Goal: Task Accomplishment & Management: Manage account settings

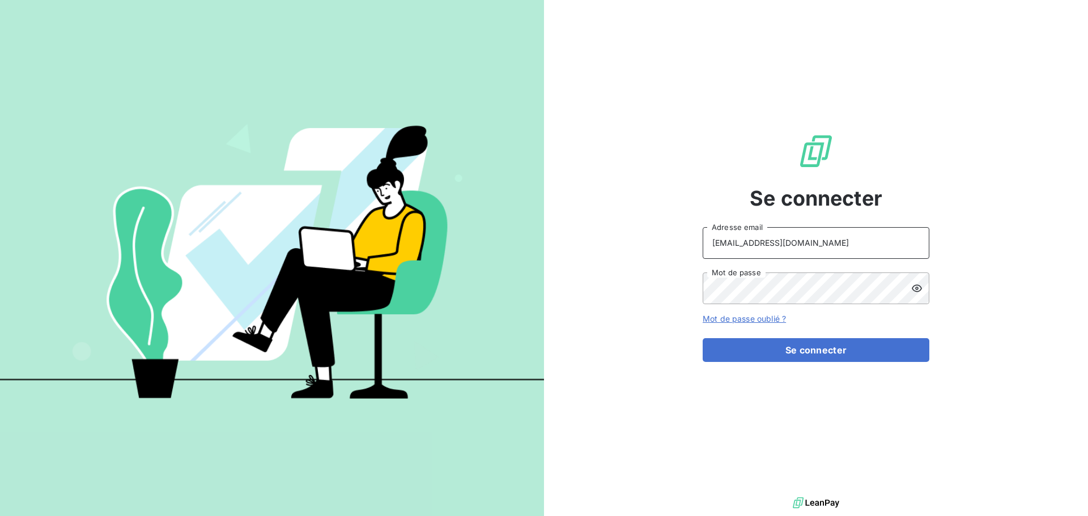
drag, startPoint x: 824, startPoint y: 240, endPoint x: 829, endPoint y: 244, distance: 6.0
click at [824, 240] on input "[EMAIL_ADDRESS][DOMAIN_NAME]" at bounding box center [816, 243] width 227 height 32
type input "[EMAIL_ADDRESS][DOMAIN_NAME]"
click at [797, 349] on button "Se connecter" at bounding box center [816, 350] width 227 height 24
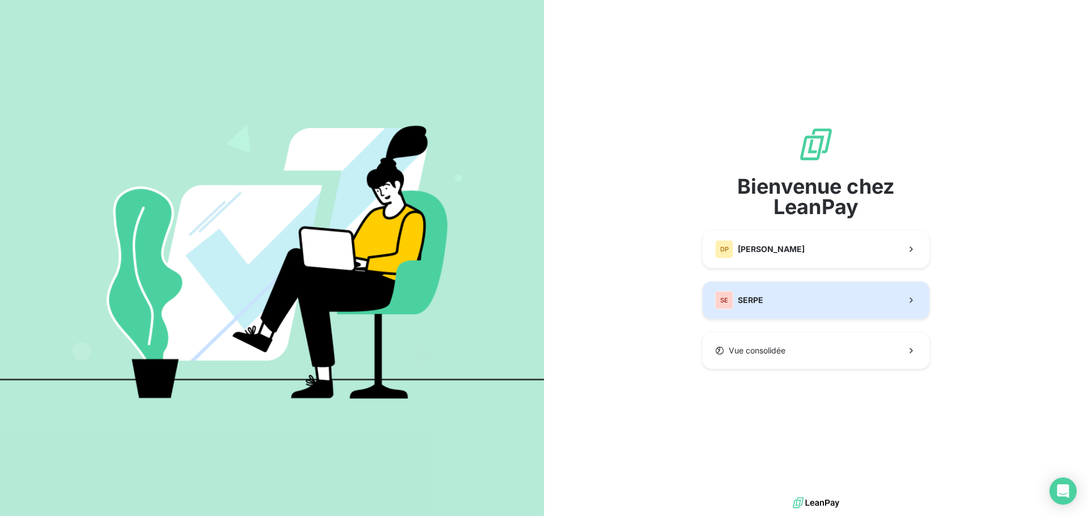
click at [780, 309] on button "SE SERPE" at bounding box center [816, 300] width 227 height 37
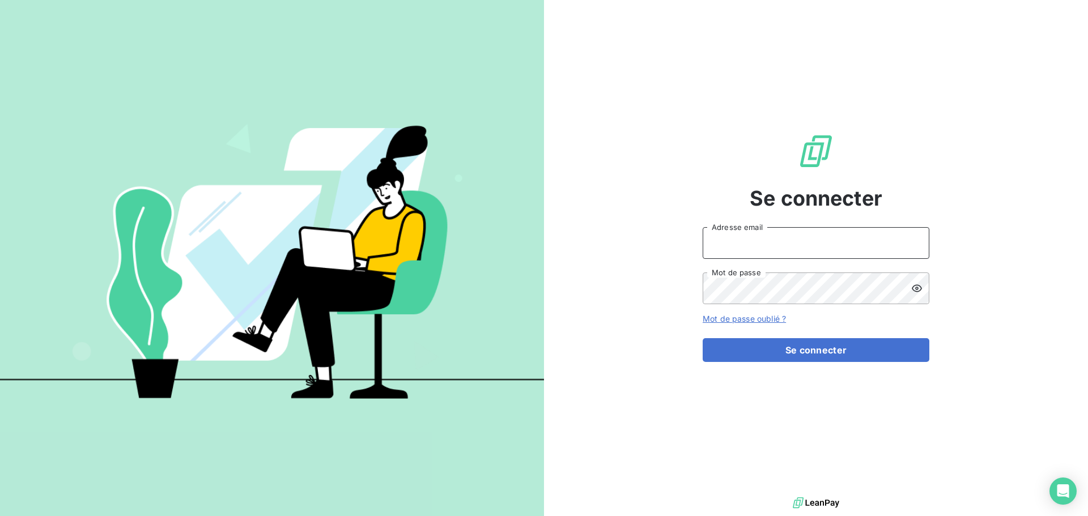
type input "[EMAIL_ADDRESS][DOMAIN_NAME]"
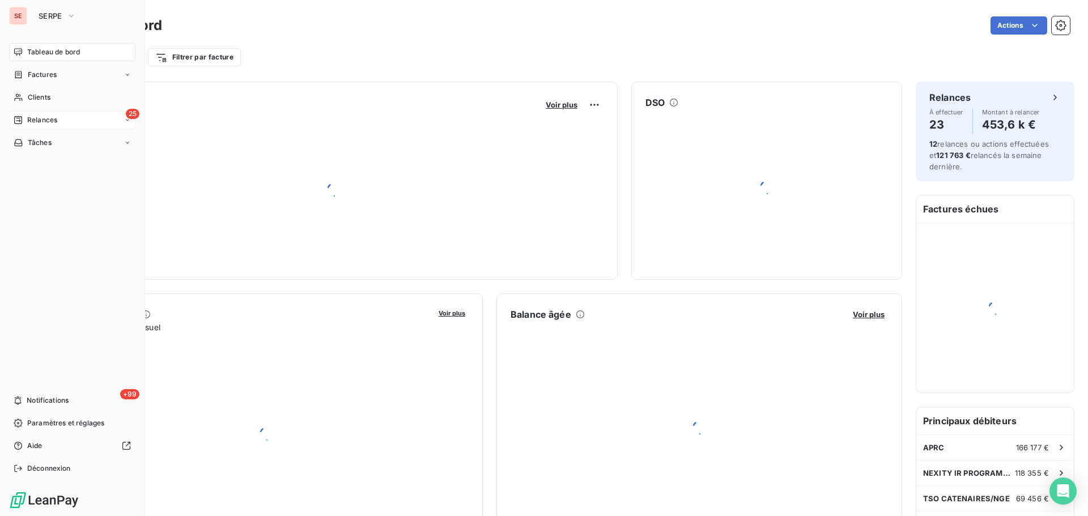
click at [52, 120] on span "Relances" at bounding box center [42, 120] width 30 height 10
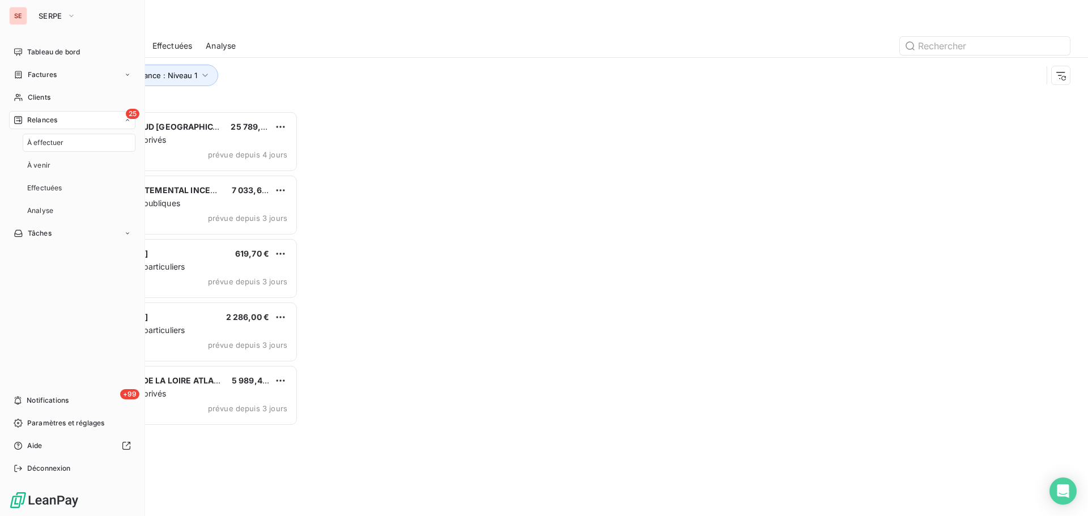
scroll to position [397, 235]
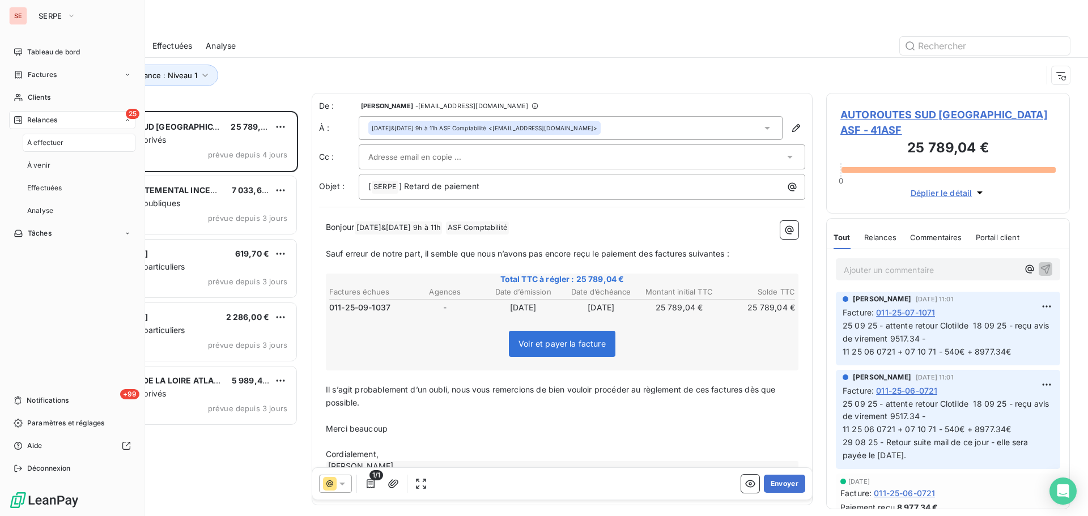
click at [96, 121] on div "25 Relances" at bounding box center [72, 120] width 126 height 18
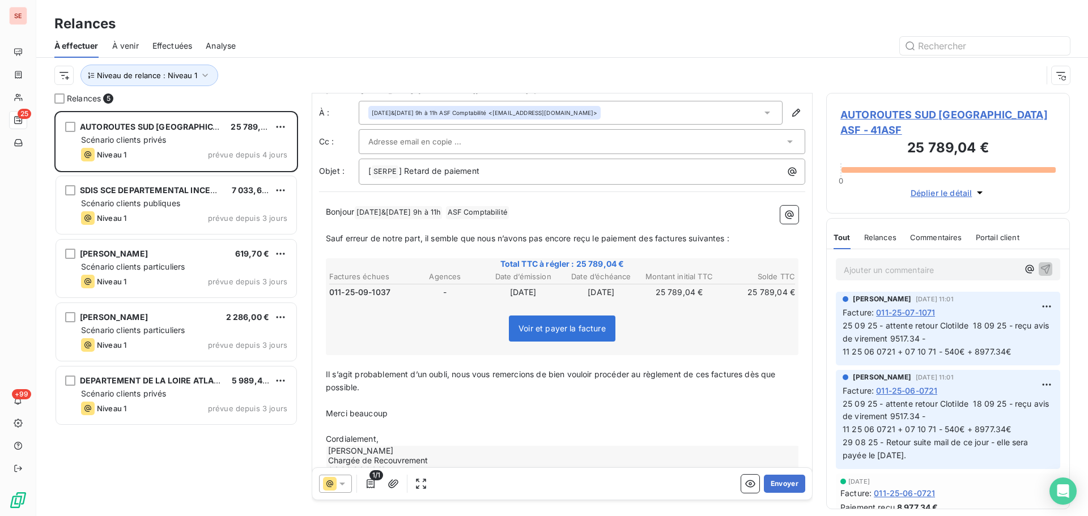
scroll to position [0, 0]
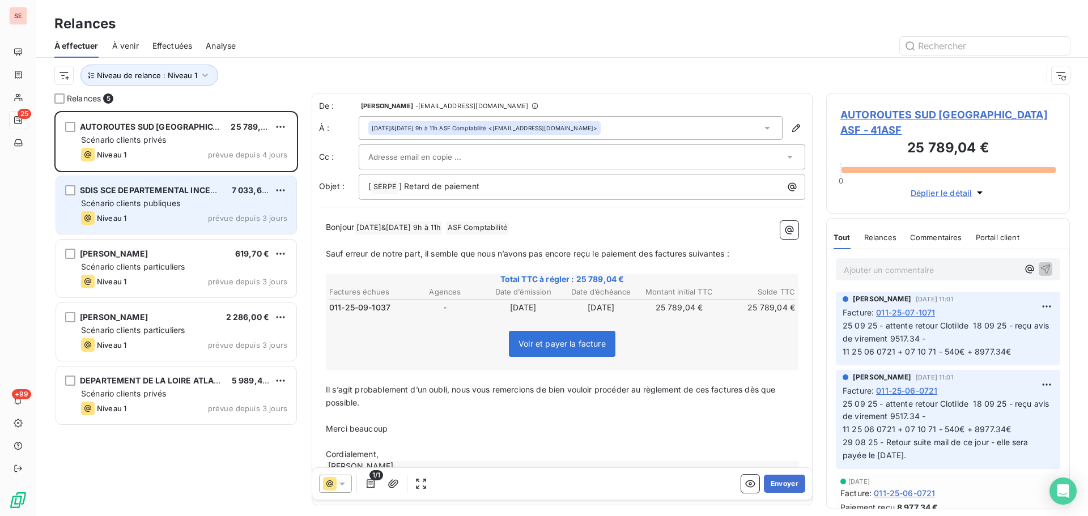
click at [161, 204] on span "Scénario clients publiques" at bounding box center [130, 203] width 99 height 10
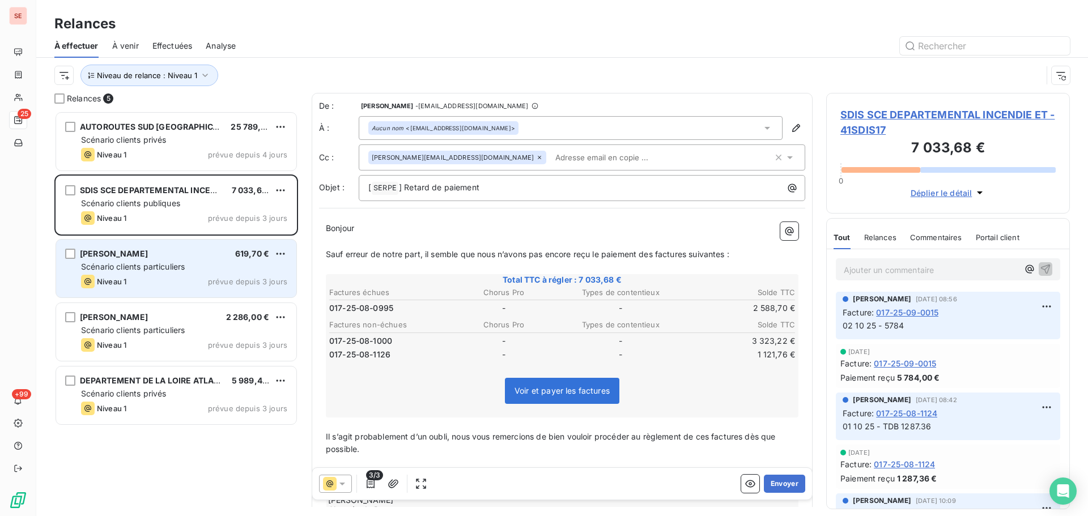
click at [197, 278] on div "Niveau 1 prévue depuis 3 jours" at bounding box center [184, 282] width 206 height 14
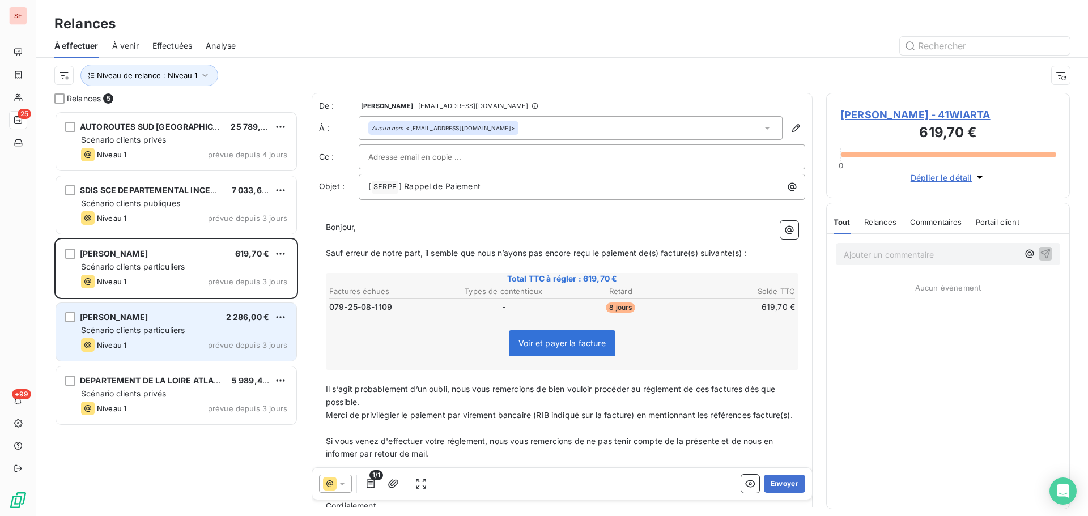
click at [240, 345] on span "prévue depuis 3 jours" at bounding box center [247, 345] width 79 height 9
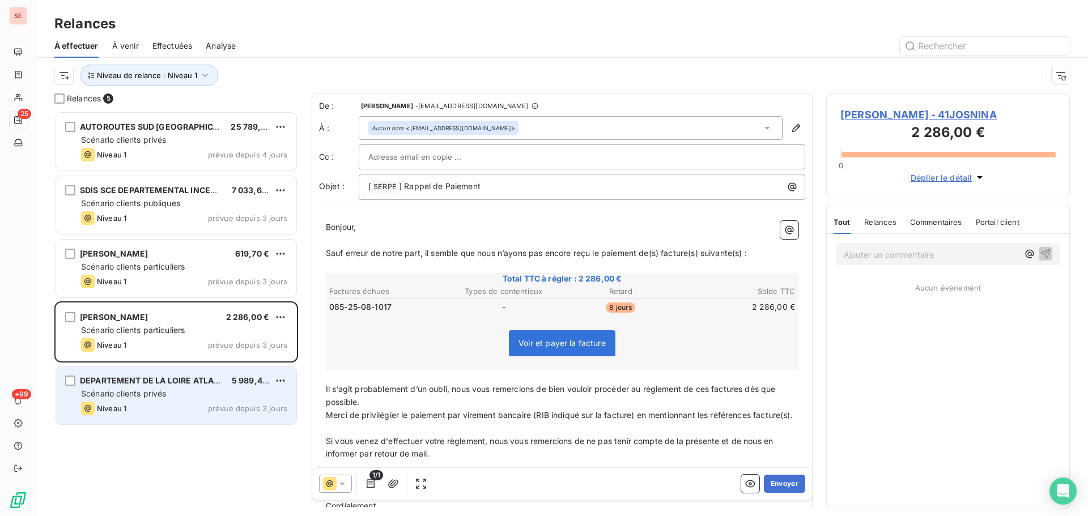
click at [218, 403] on div "Niveau 1 prévue depuis 3 jours" at bounding box center [184, 409] width 206 height 14
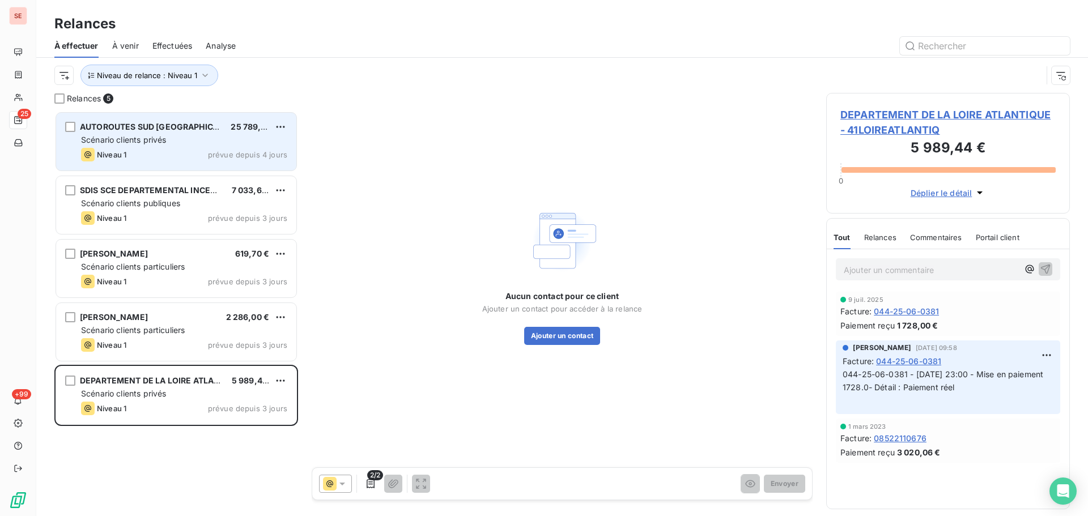
click at [176, 143] on div "Scénario clients privés" at bounding box center [184, 139] width 206 height 11
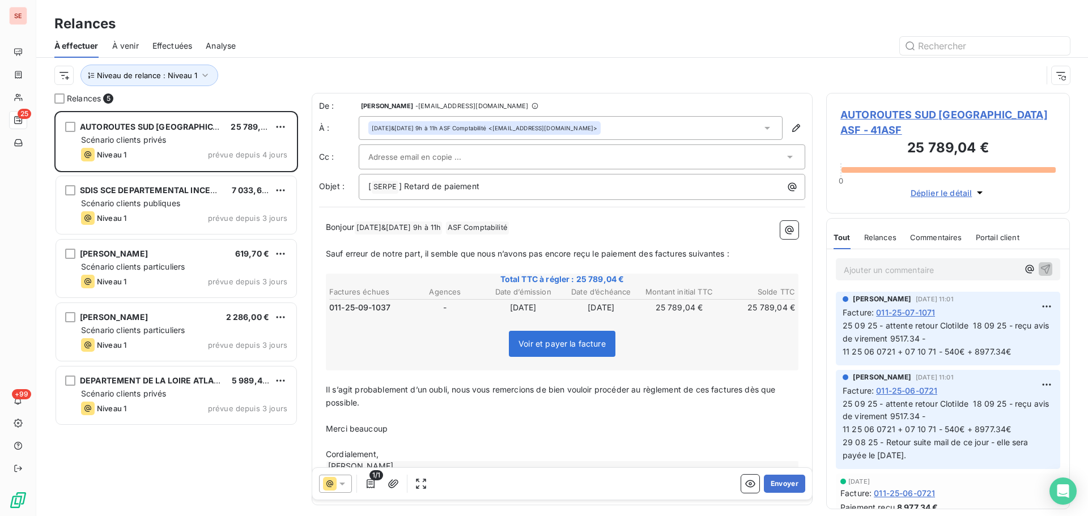
click at [934, 118] on span "AUTOROUTES SUD [GEOGRAPHIC_DATA] ASF - 41ASF" at bounding box center [947, 122] width 215 height 31
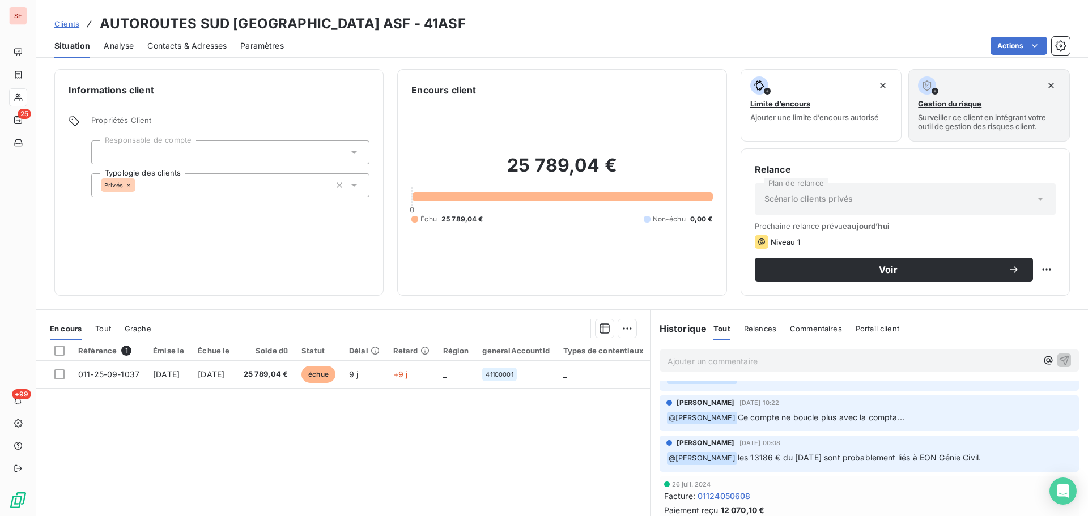
scroll to position [1662, 0]
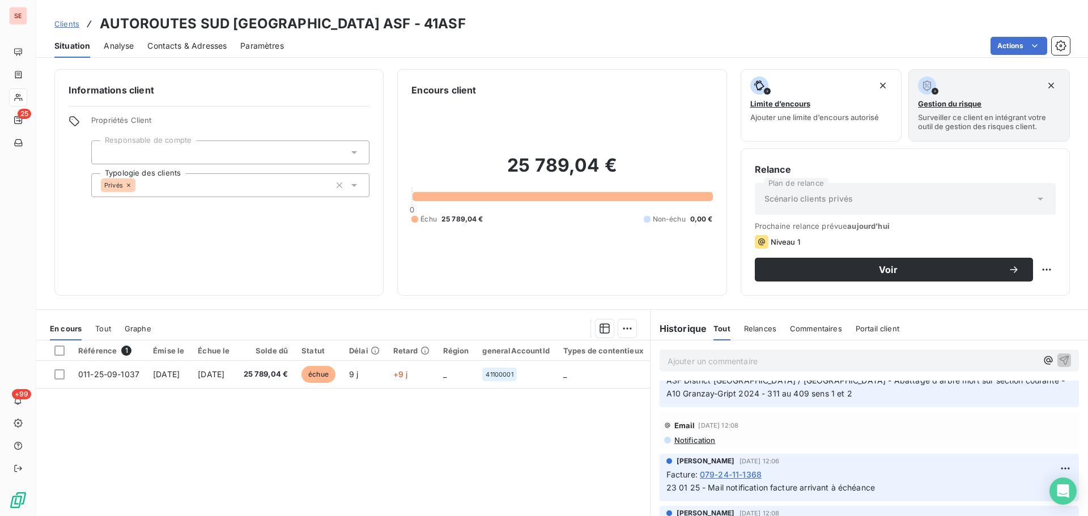
click at [165, 44] on span "Contacts & Adresses" at bounding box center [186, 45] width 79 height 11
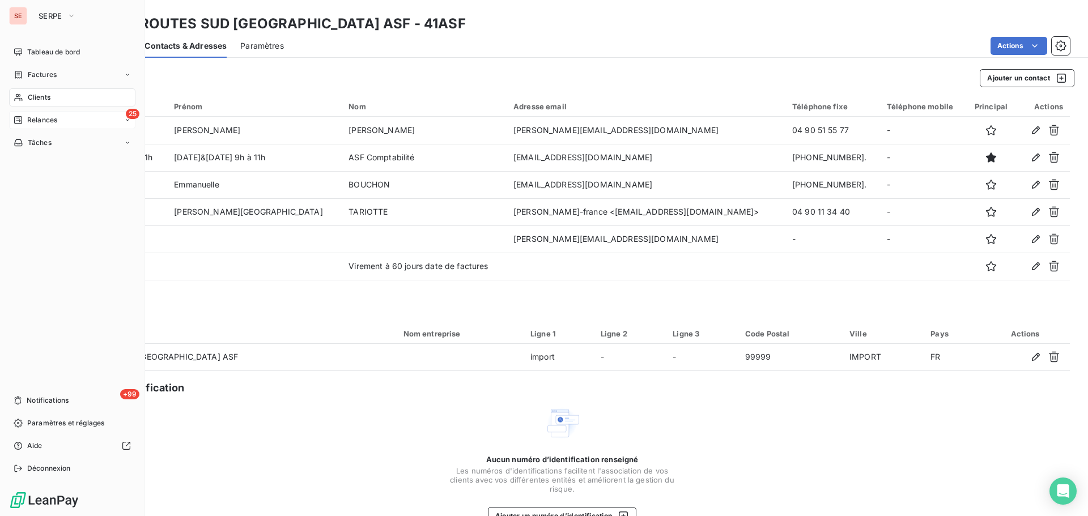
click at [18, 121] on icon at bounding box center [18, 120] width 8 height 8
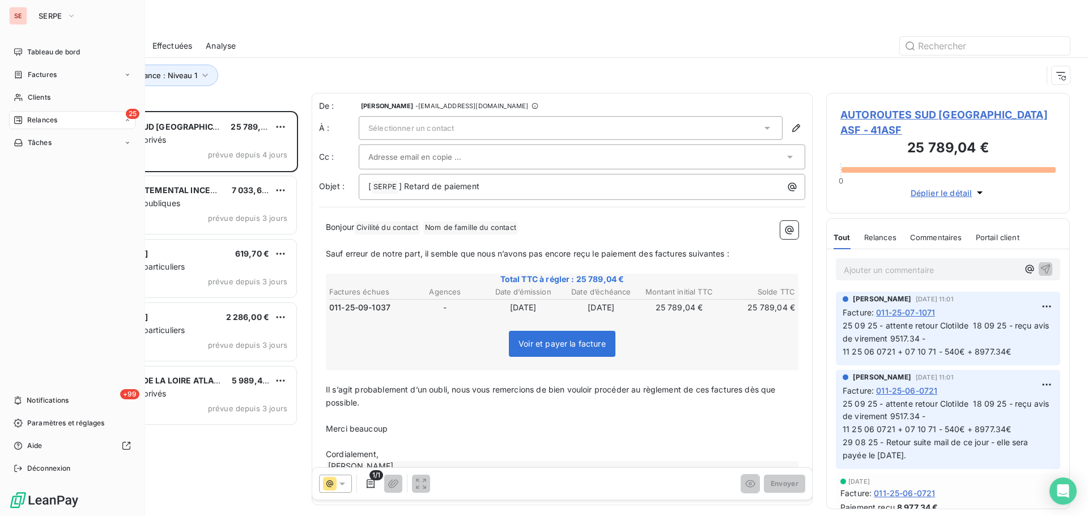
scroll to position [397, 235]
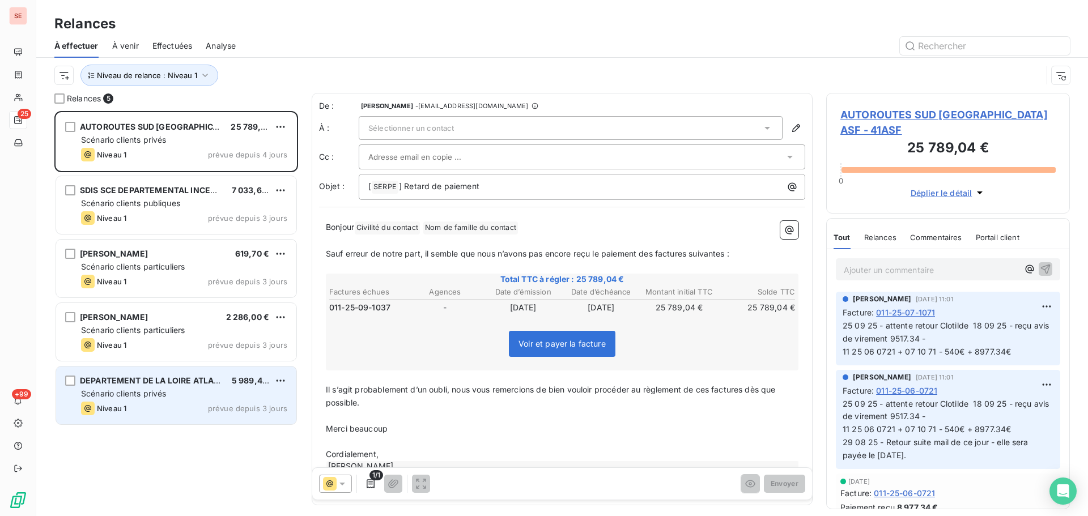
click at [172, 406] on div "Niveau 1 prévue depuis 3 jours" at bounding box center [184, 409] width 206 height 14
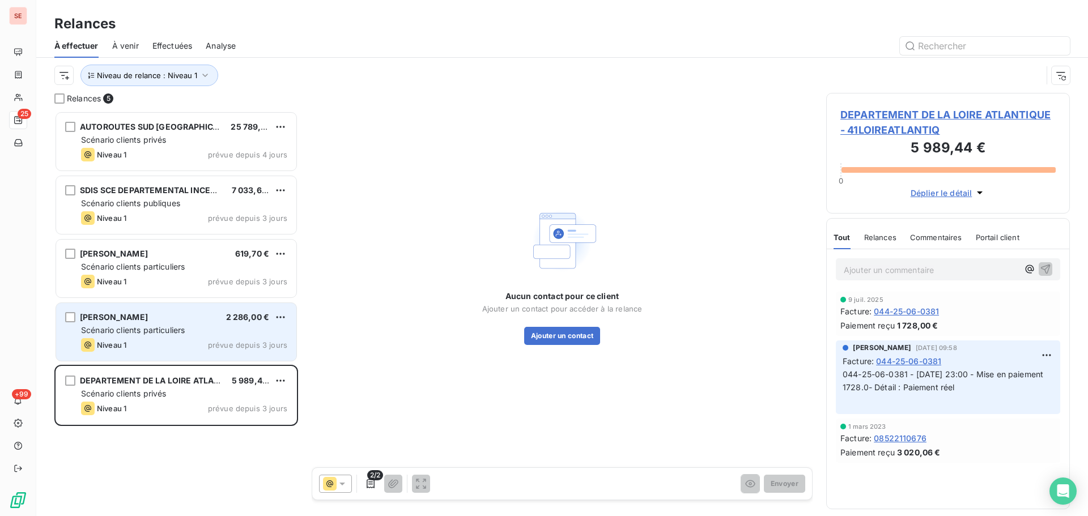
click at [146, 341] on div "Niveau 1 prévue depuis 3 jours" at bounding box center [184, 345] width 206 height 14
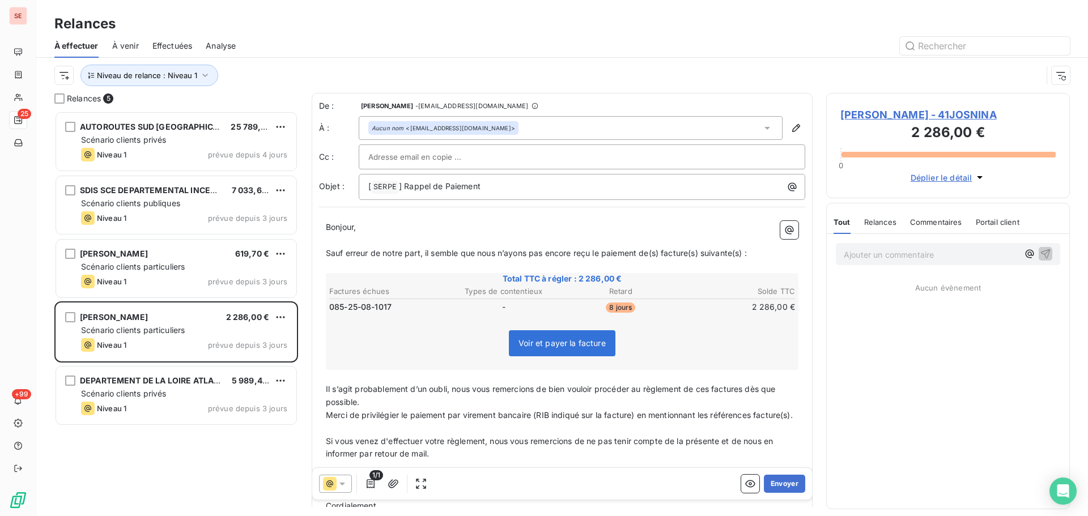
click at [148, 298] on div "[PERSON_NAME] 619,70 € Scénario clients particuliers Niveau 1 prévue depuis 3 j…" at bounding box center [176, 269] width 244 height 63
click at [176, 73] on span "Niveau de relance : Niveau 1" at bounding box center [147, 75] width 100 height 9
click at [314, 106] on div "Niveau 1" at bounding box center [316, 105] width 163 height 24
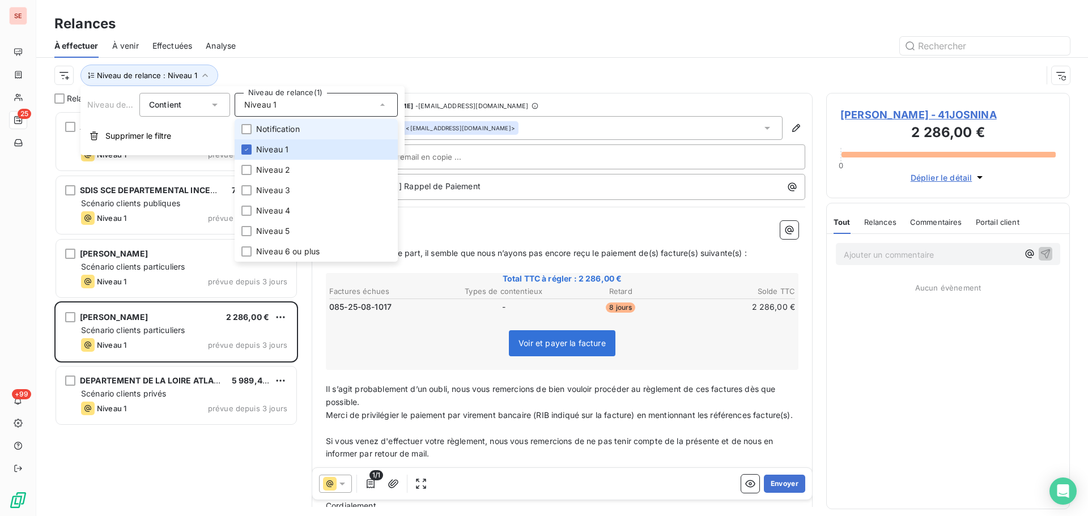
click at [300, 127] on li "Notification" at bounding box center [316, 129] width 163 height 20
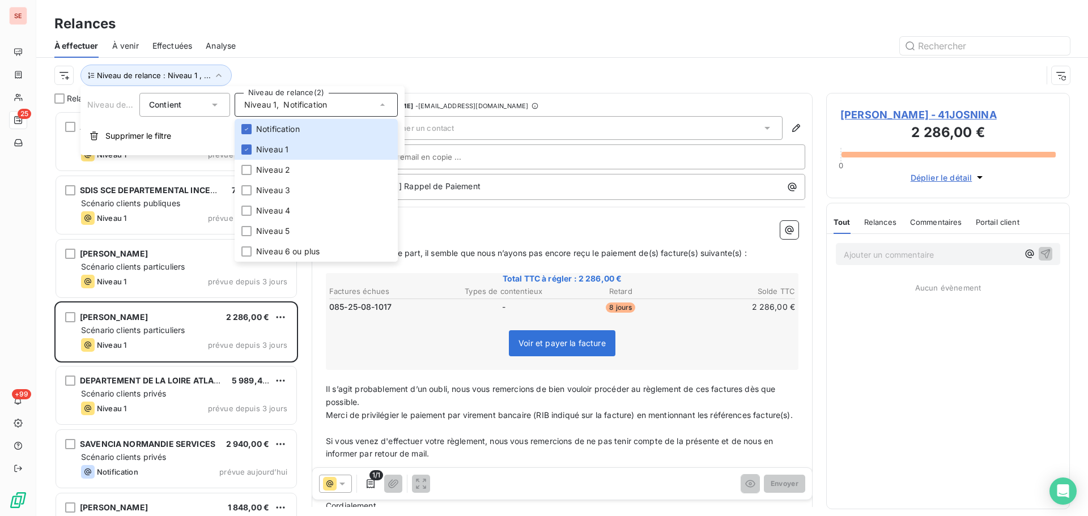
scroll to position [397, 235]
click at [258, 130] on span "Notification" at bounding box center [278, 129] width 44 height 11
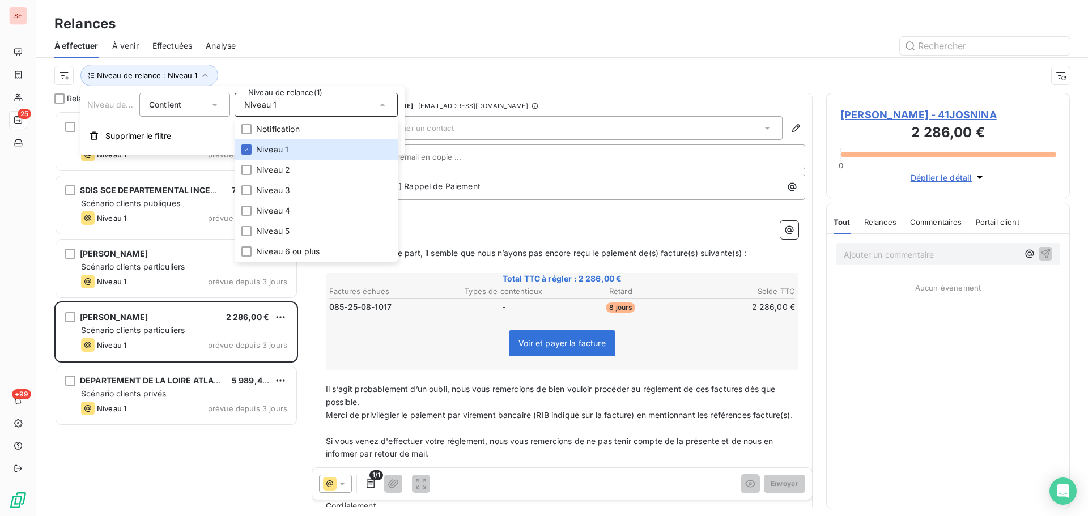
click at [313, 59] on div "Niveau de relance : Niveau 1" at bounding box center [561, 75] width 1015 height 35
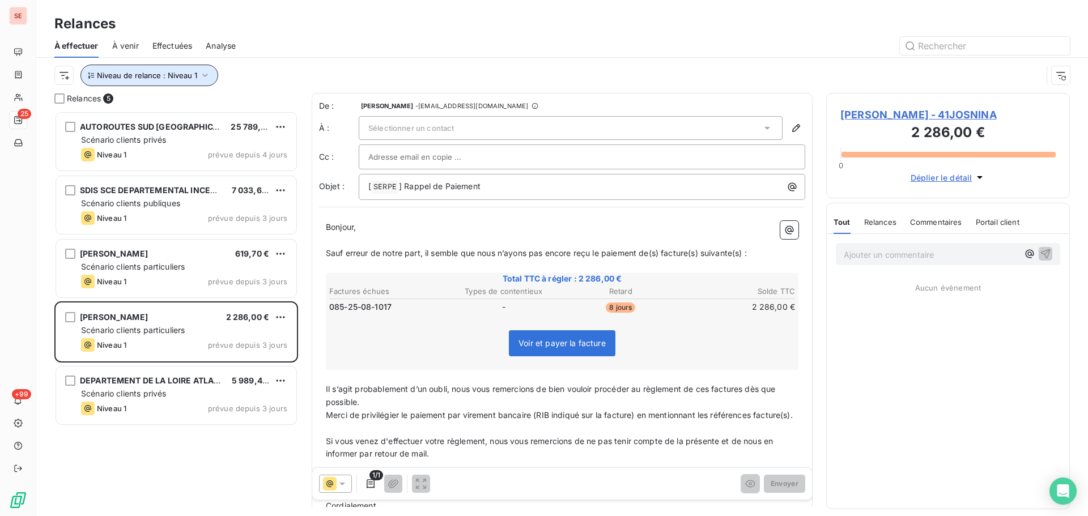
click at [159, 73] on span "Niveau de relance : Niveau 1" at bounding box center [147, 75] width 100 height 9
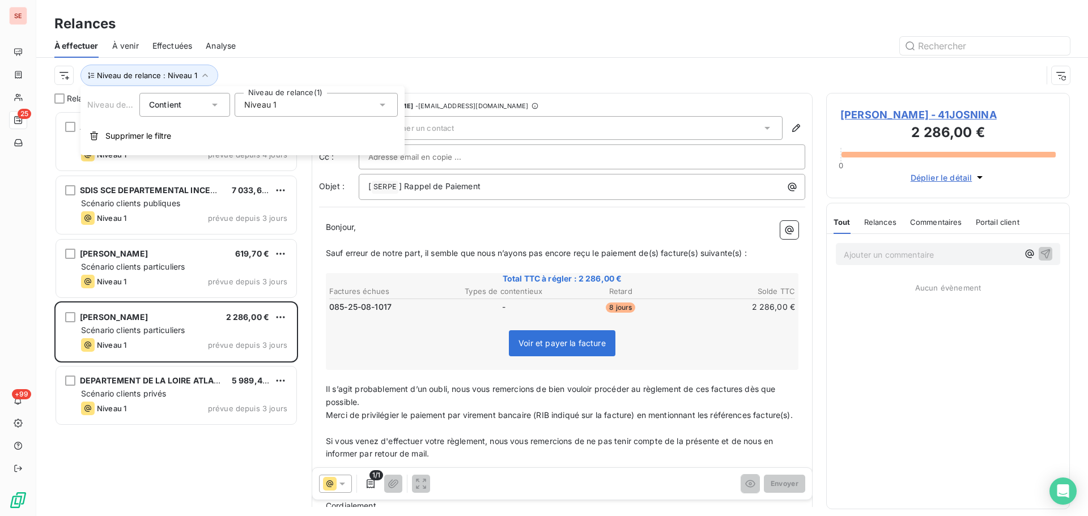
click at [271, 99] on span "Niveau 1" at bounding box center [260, 104] width 32 height 11
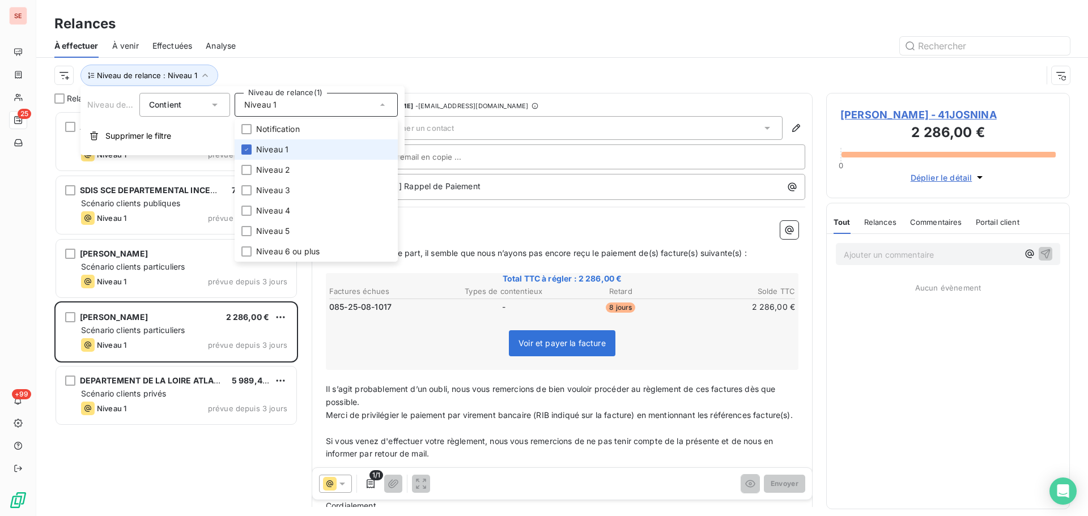
click at [274, 148] on span "Niveau 1" at bounding box center [272, 149] width 32 height 11
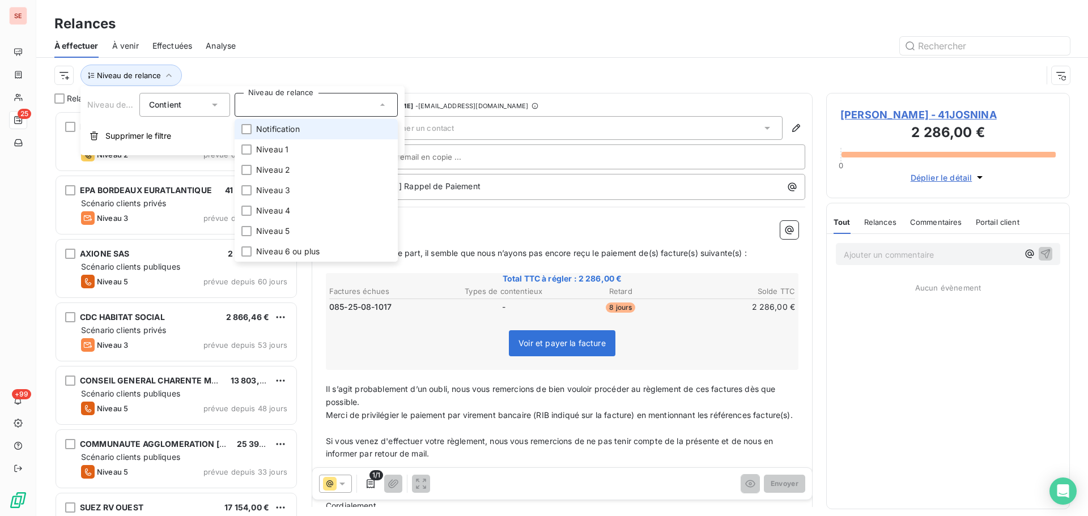
click at [279, 127] on span "Notification" at bounding box center [278, 129] width 44 height 11
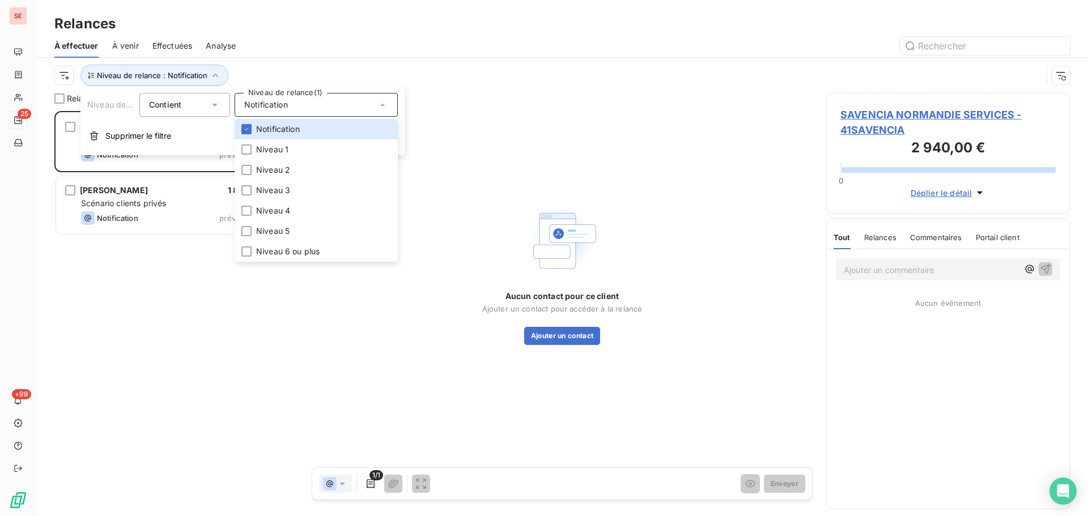
scroll to position [397, 235]
click at [305, 60] on div "SE 25 +99 Relances À effectuer À venir Effectuées Analyse Niveau de relance : N…" at bounding box center [544, 258] width 1088 height 516
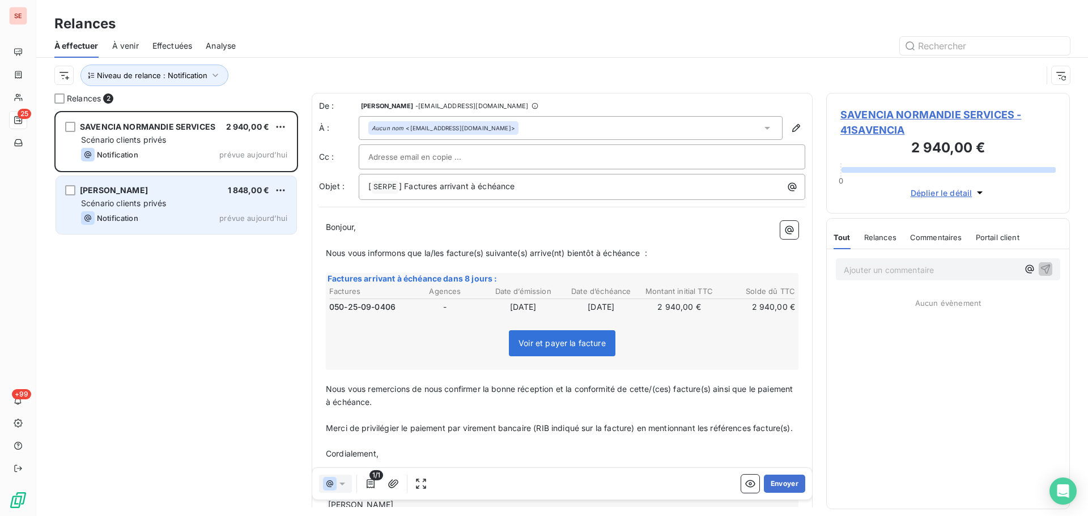
click at [172, 214] on div "Notification prévue aujourd’hui" at bounding box center [184, 218] width 206 height 14
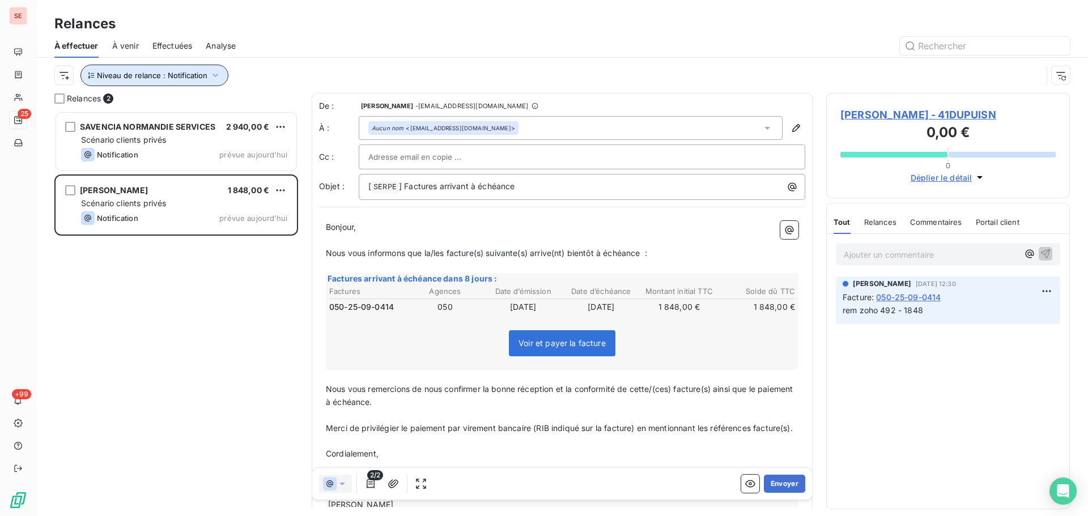
click at [158, 76] on span "Niveau de relance : Notification" at bounding box center [152, 75] width 110 height 9
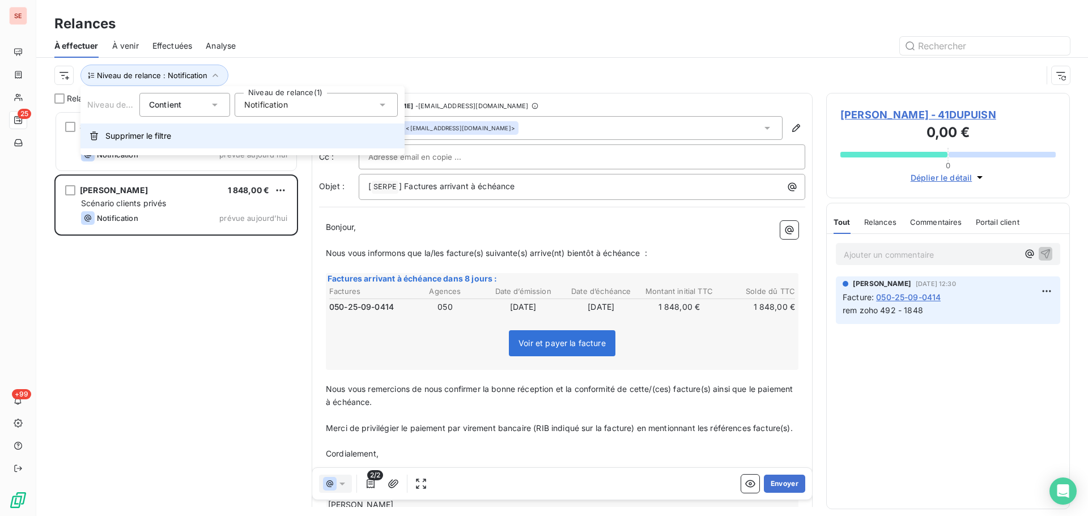
click at [146, 138] on span "Supprimer le filtre" at bounding box center [138, 135] width 66 height 11
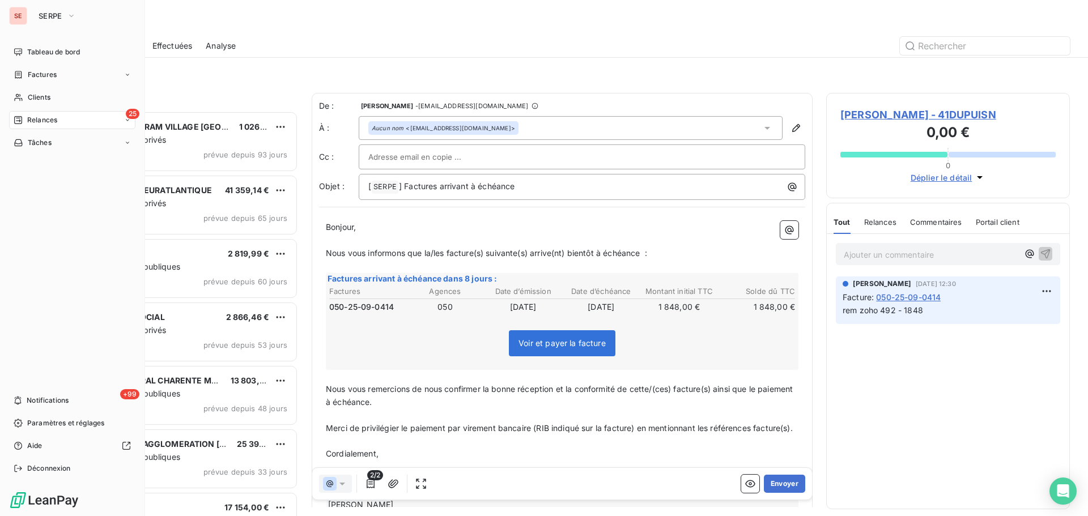
click at [25, 118] on div "Relances" at bounding box center [36, 120] width 44 height 10
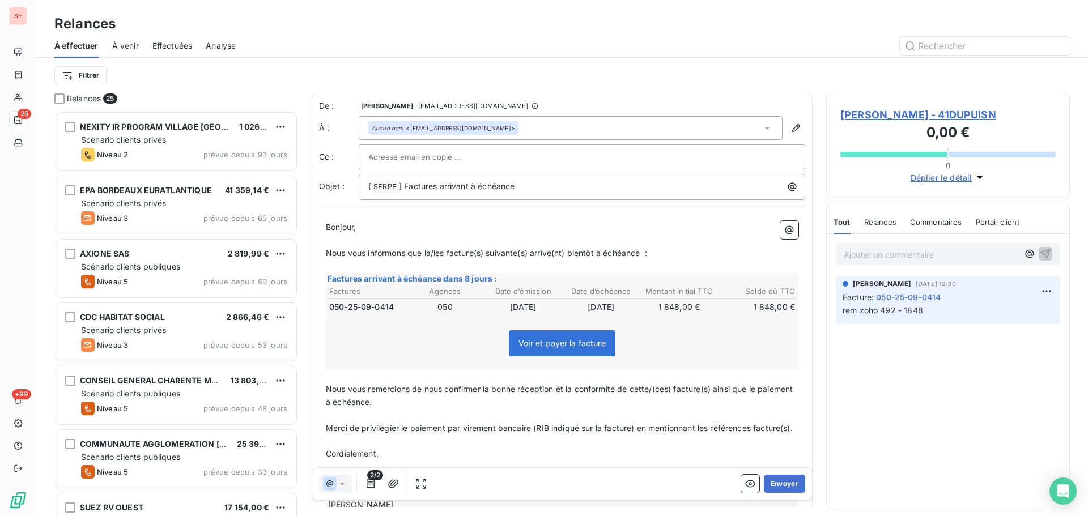
click at [219, 87] on div "Filtrer" at bounding box center [561, 75] width 1015 height 35
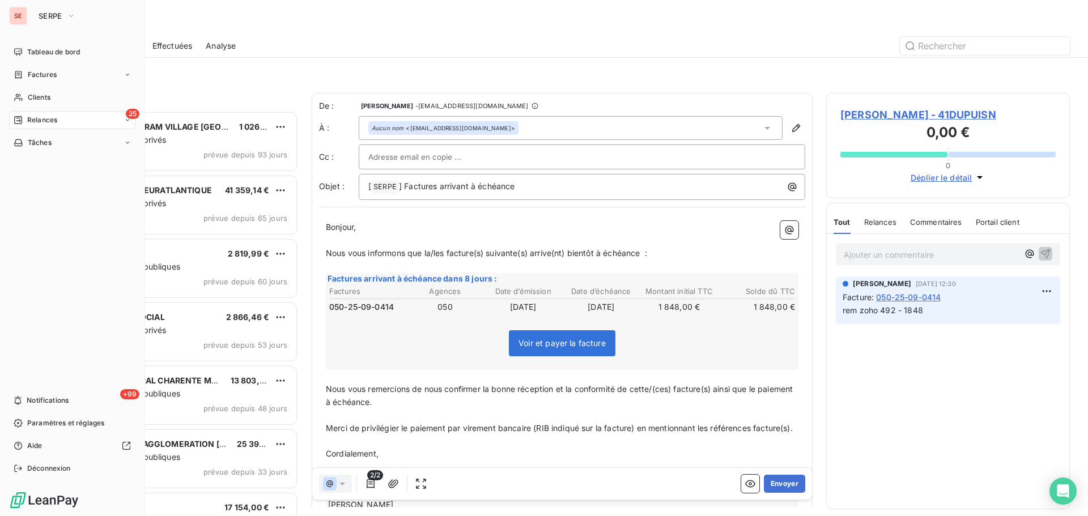
click at [32, 122] on span "Relances" at bounding box center [42, 120] width 30 height 10
click at [28, 91] on div "Clients" at bounding box center [72, 97] width 126 height 18
click at [41, 70] on span "Factures" at bounding box center [42, 75] width 29 height 10
click at [50, 188] on span "Relances" at bounding box center [42, 188] width 30 height 10
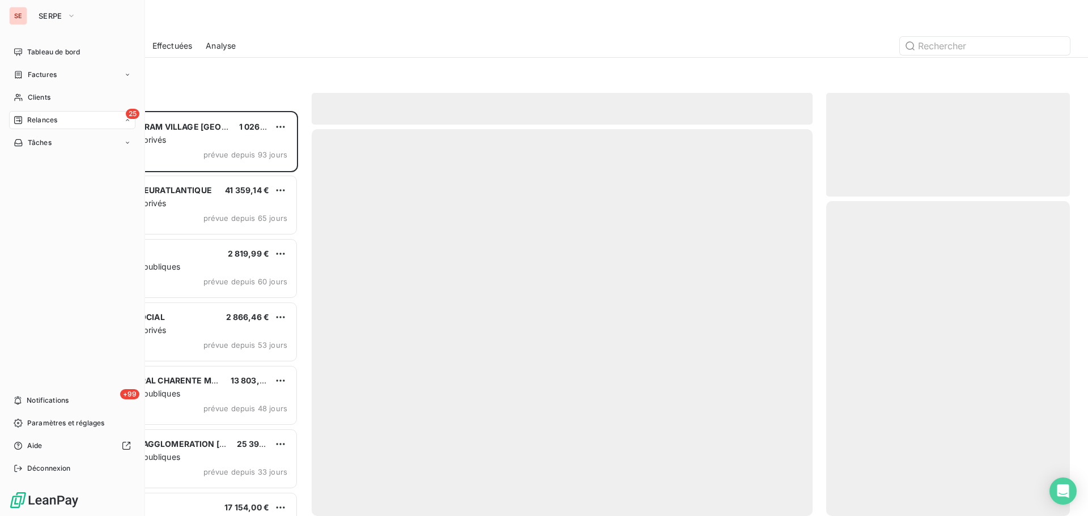
scroll to position [397, 235]
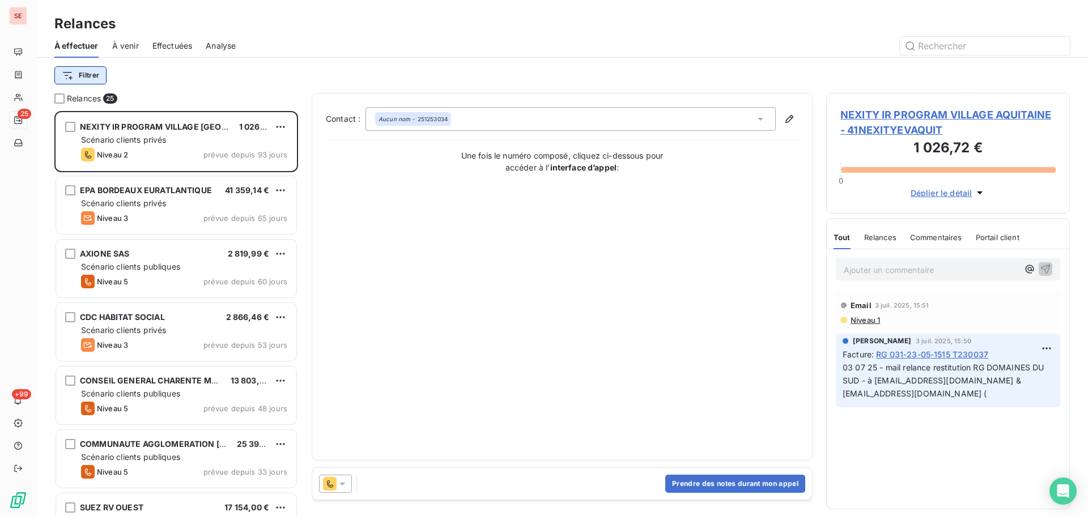
click at [90, 78] on html "SE 25 +99 Relances À effectuer À venir Effectuées Analyse Filtrer Relances 25 N…" at bounding box center [544, 258] width 1088 height 516
click at [186, 66] on html "SE 25 +99 Relances À effectuer À venir Effectuées Analyse Filtrer Relances 25 N…" at bounding box center [544, 258] width 1088 height 516
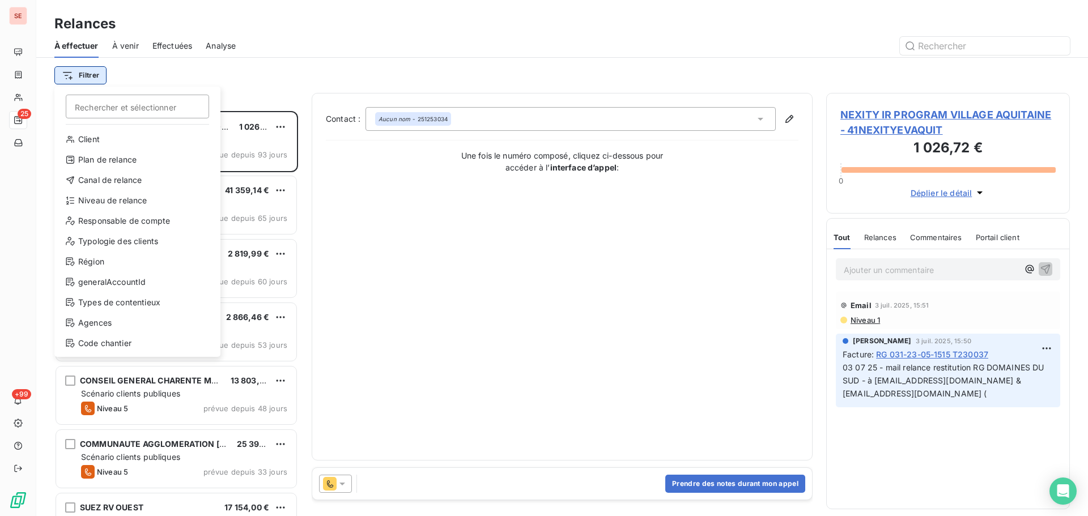
click at [76, 75] on html "SE 25 +99 Relances À effectuer À venir Effectuées Analyse Filtrer Rechercher et…" at bounding box center [544, 258] width 1088 height 516
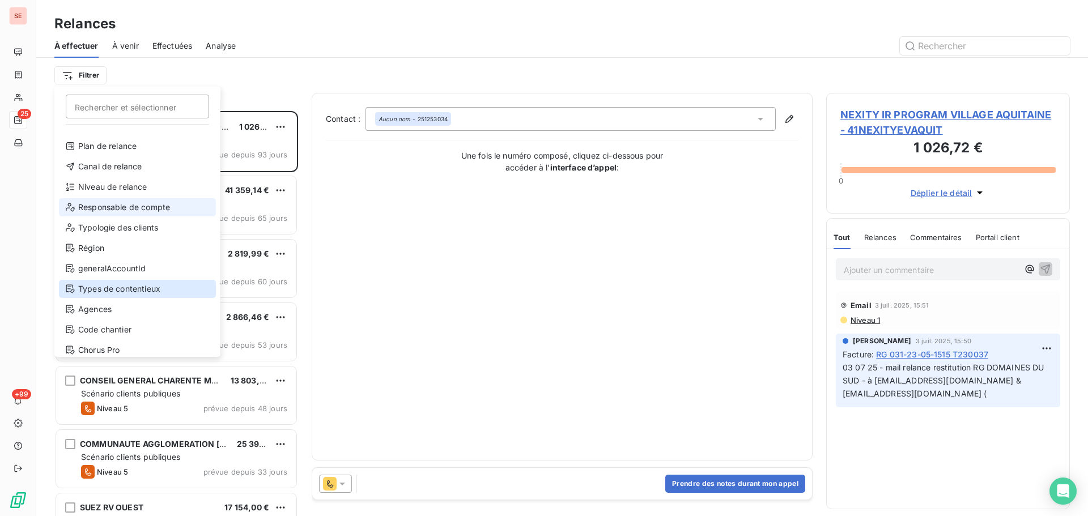
scroll to position [20, 0]
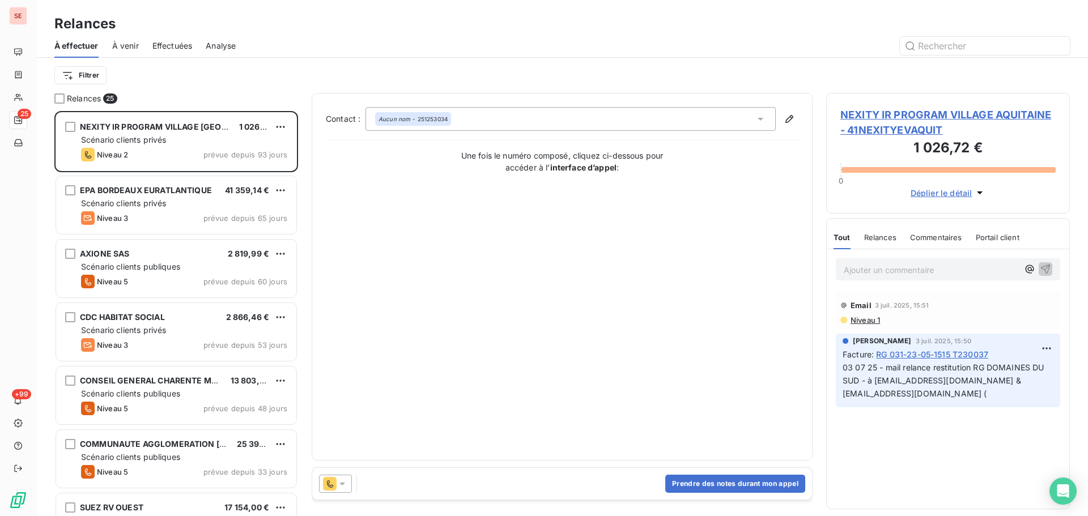
click at [304, 92] on html "SE 25 +99 Relances À effectuer À venir Effectuées Analyse Filtrer Relances 25 N…" at bounding box center [544, 258] width 1088 height 516
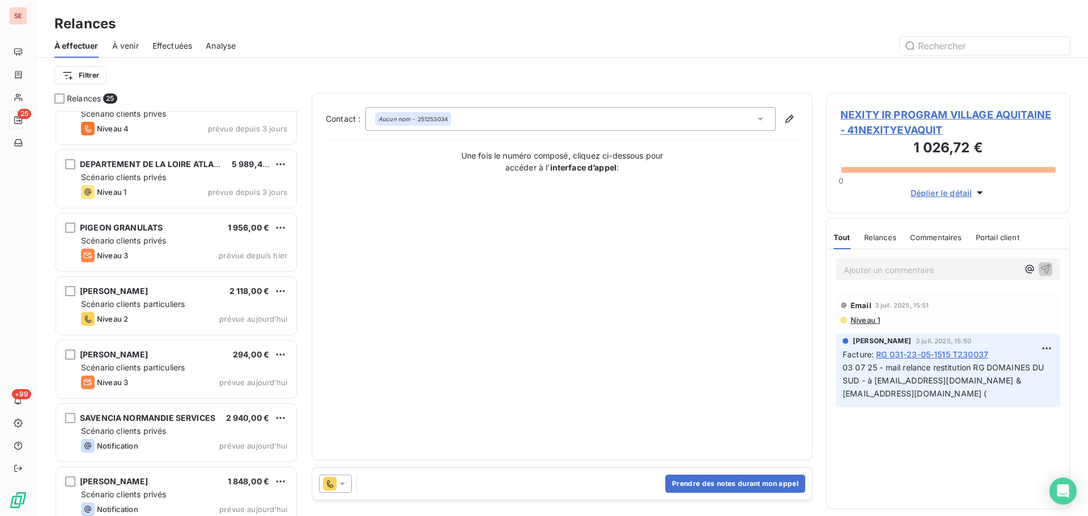
scroll to position [1182, 0]
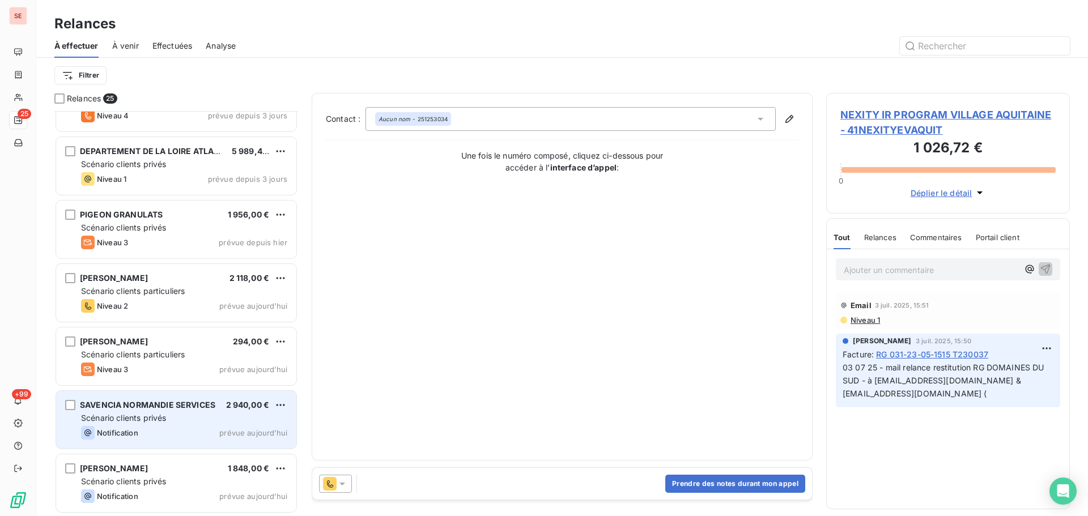
click at [187, 410] on div "SAVENCIA NORMANDIE SERVICES" at bounding box center [147, 404] width 135 height 11
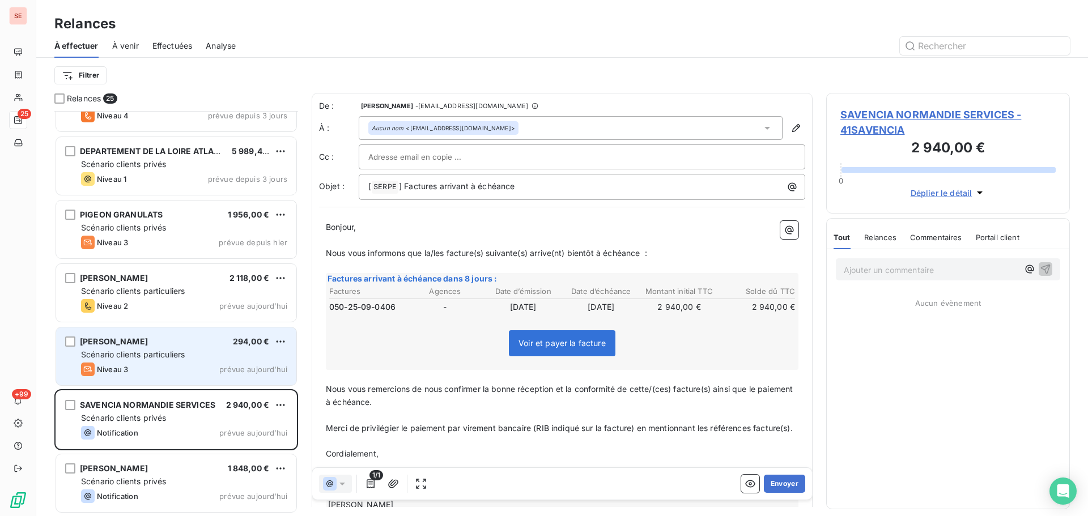
click at [179, 339] on div "[PERSON_NAME] 294,00 €" at bounding box center [184, 342] width 206 height 10
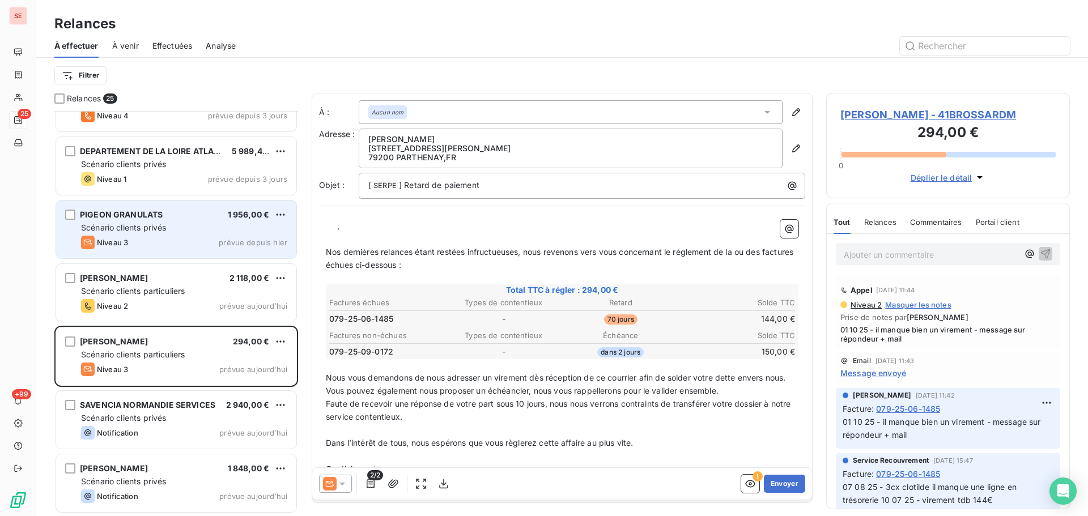
click at [184, 236] on div "Niveau 3 prévue depuis [DATE]" at bounding box center [184, 243] width 206 height 14
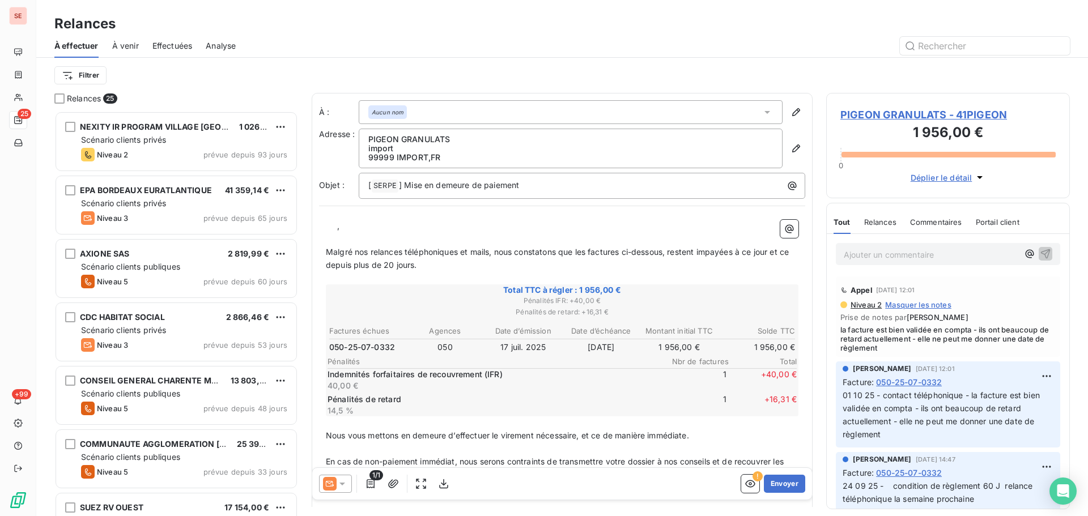
drag, startPoint x: 188, startPoint y: 99, endPoint x: 137, endPoint y: 101, distance: 50.5
click at [185, 99] on div "Relances 25" at bounding box center [176, 98] width 244 height 11
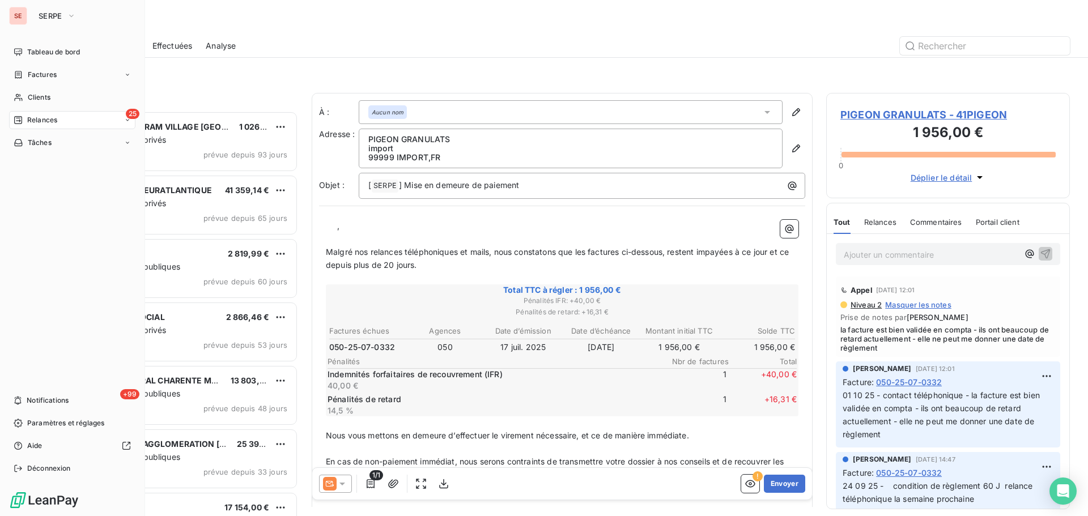
click at [48, 116] on span "Relances" at bounding box center [42, 120] width 30 height 10
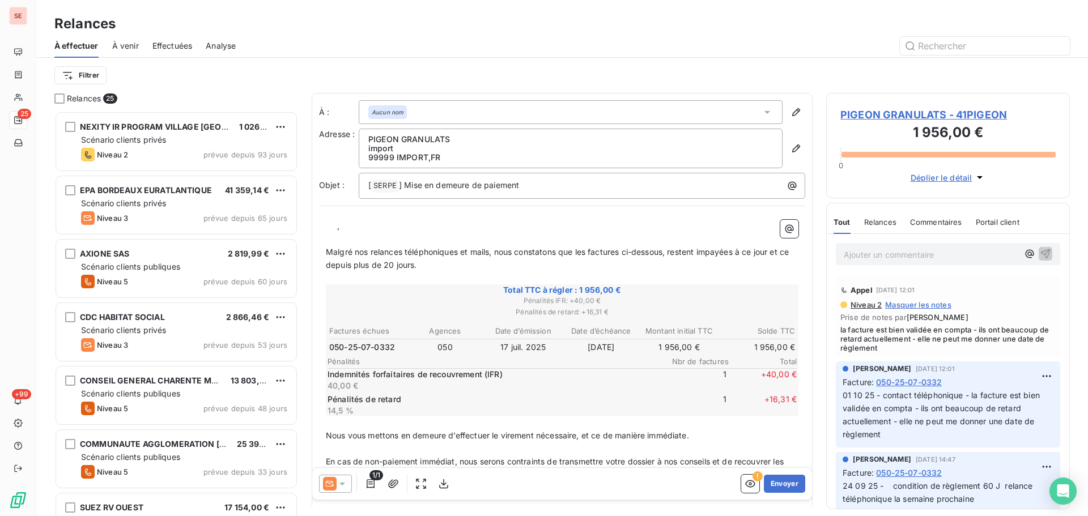
click at [197, 90] on div "Filtrer" at bounding box center [561, 75] width 1015 height 35
click at [96, 73] on html "SE 25 +99 Relances À effectuer À venir Effectuées Analyse Filtrer Relances 25 N…" at bounding box center [544, 258] width 1088 height 516
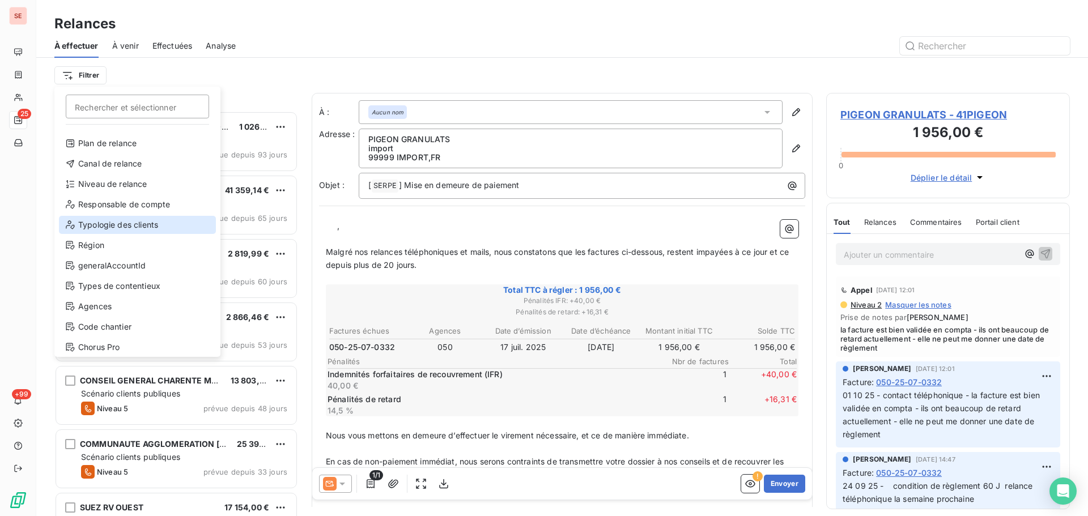
scroll to position [20, 0]
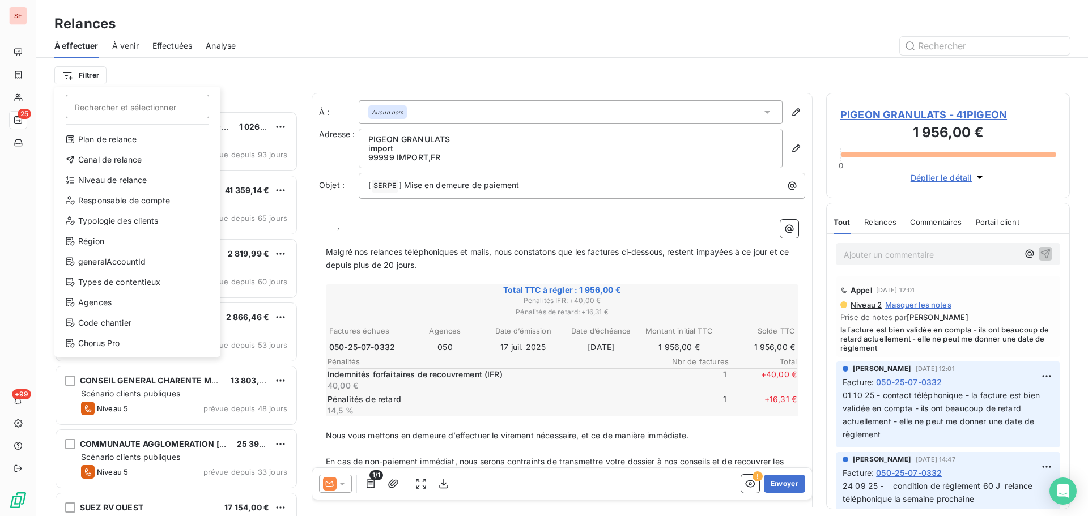
click at [292, 48] on html "SE 25 +99 Relances À effectuer À venir Effectuées Analyse Filtrer Rechercher et…" at bounding box center [544, 258] width 1088 height 516
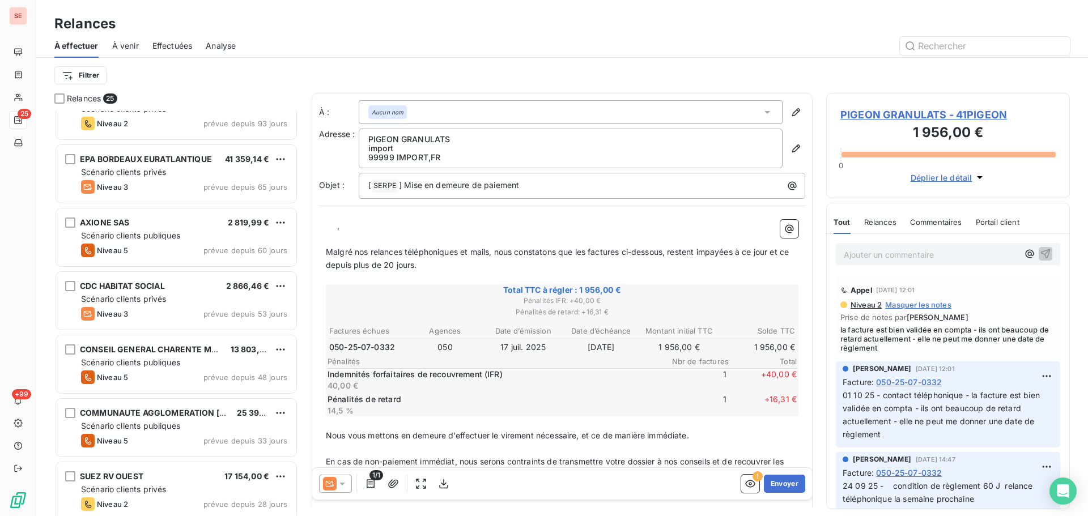
scroll to position [0, 0]
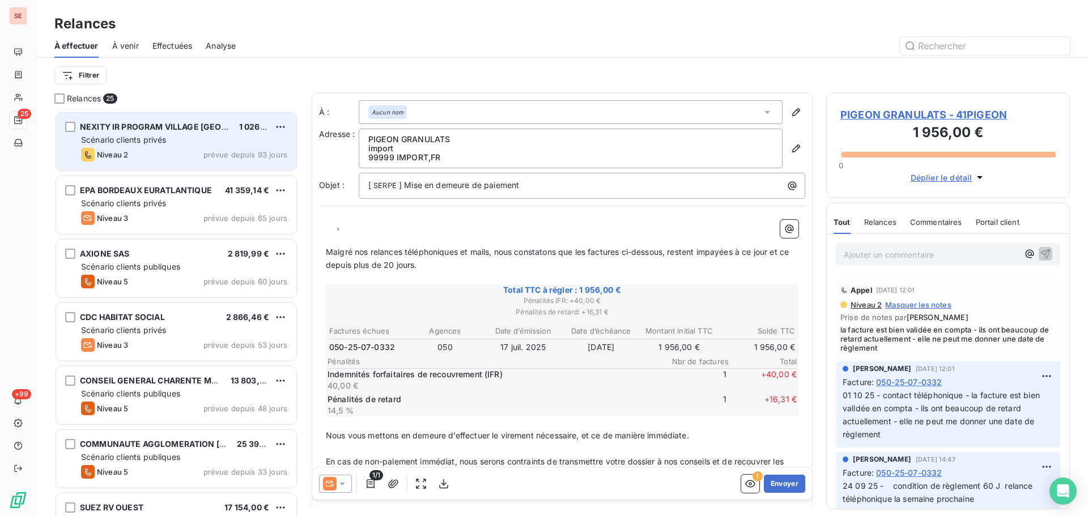
click at [186, 143] on div "Scénario clients privés" at bounding box center [184, 139] width 206 height 11
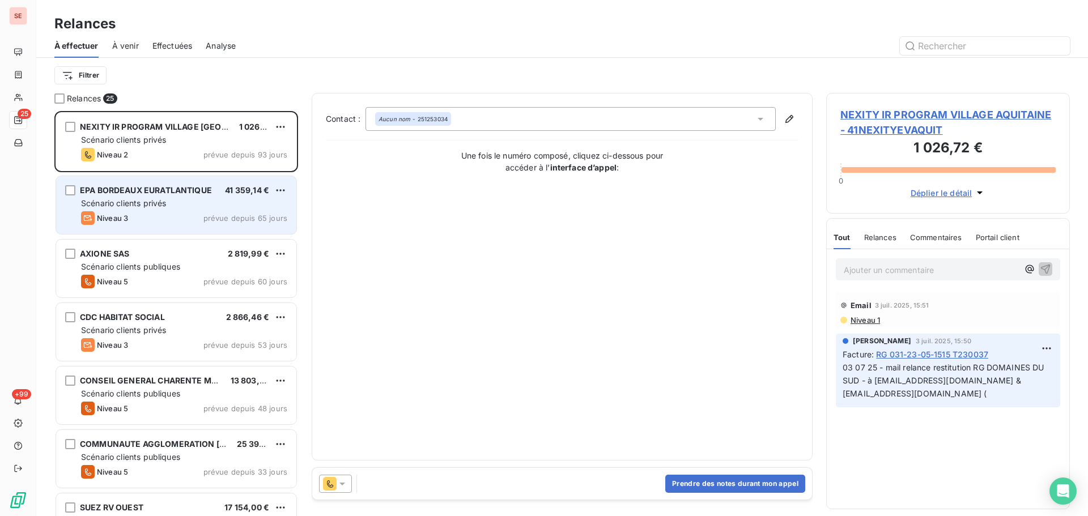
click at [188, 197] on div "EPA BORDEAUX EURATLANTIQUE 41 359,14 € Scénario clients privés Niveau 3 prévue …" at bounding box center [176, 205] width 240 height 58
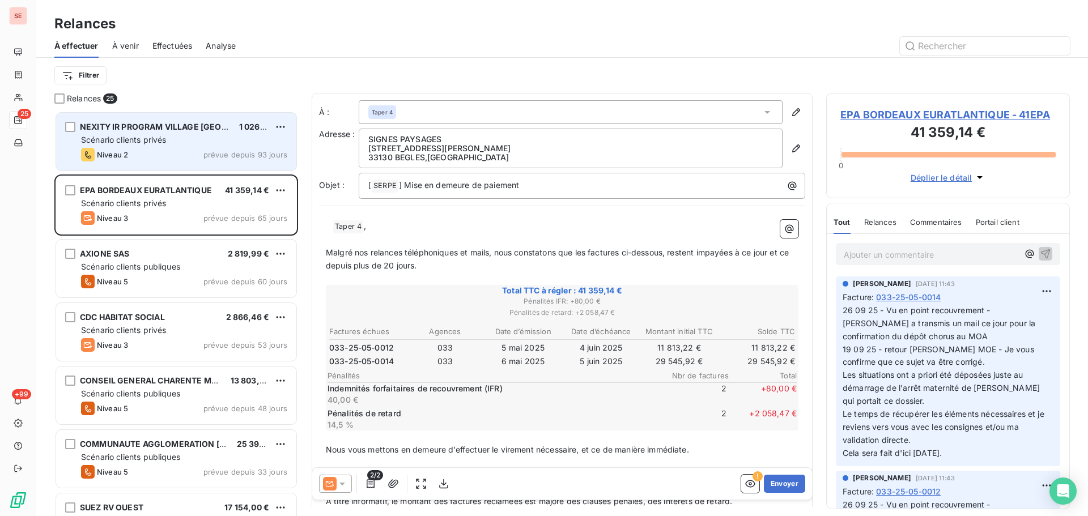
click at [190, 146] on div "NEXITY IR PROGRAM VILLAGE AQUITAINE 1 026,72 € Scénario clients privés Niveau 2…" at bounding box center [176, 142] width 240 height 58
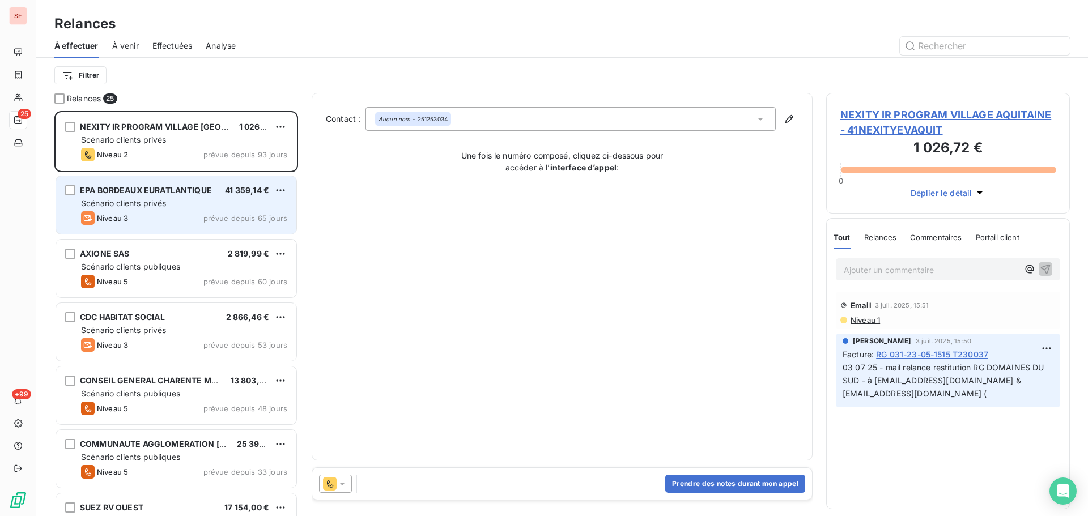
click at [169, 206] on div "Scénario clients privés" at bounding box center [184, 203] width 206 height 11
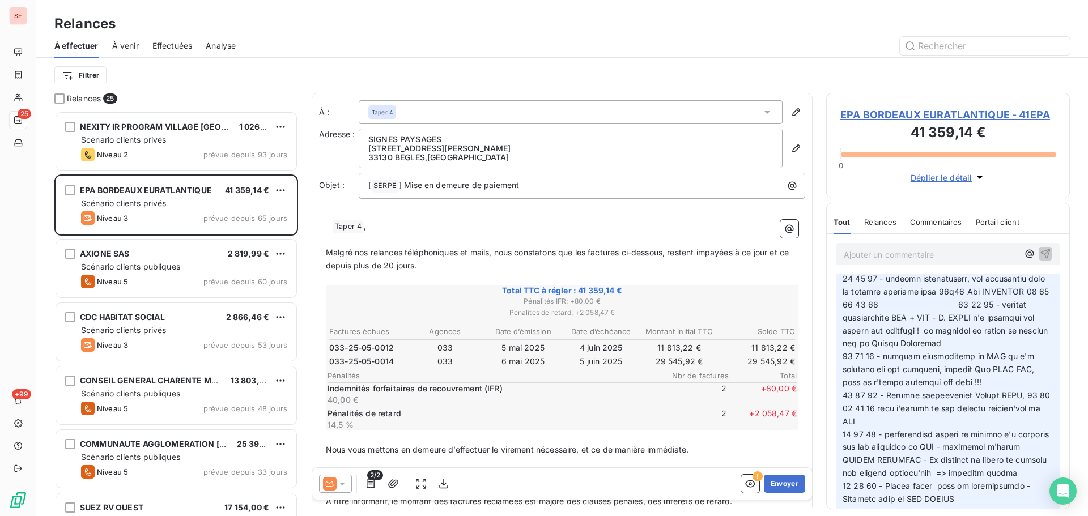
scroll to position [1984, 0]
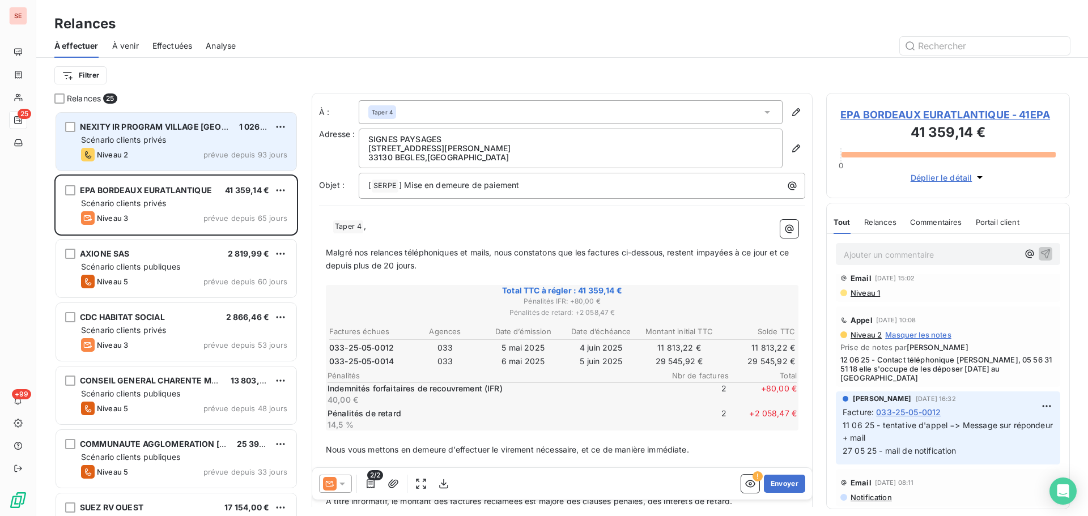
click at [155, 141] on span "Scénario clients privés" at bounding box center [123, 140] width 85 height 10
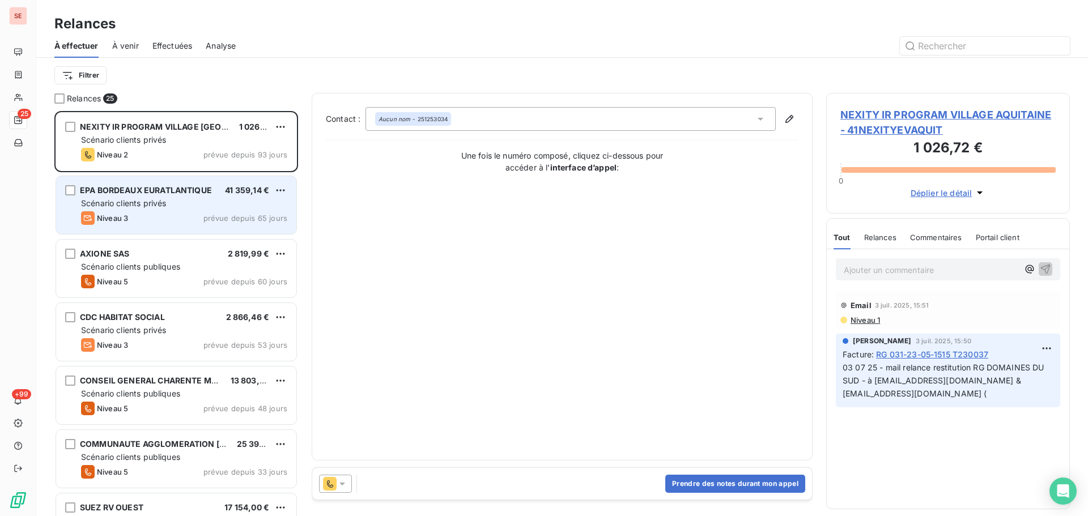
click at [167, 216] on div "Niveau 3 prévue depuis 65 jours" at bounding box center [184, 218] width 206 height 14
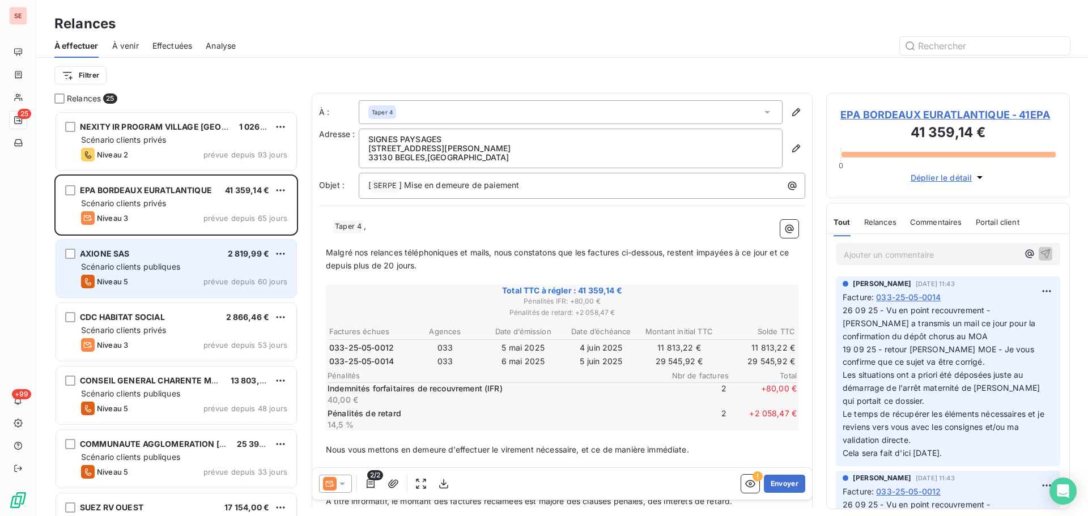
click at [124, 256] on span "AXIONE SAS" at bounding box center [105, 254] width 50 height 10
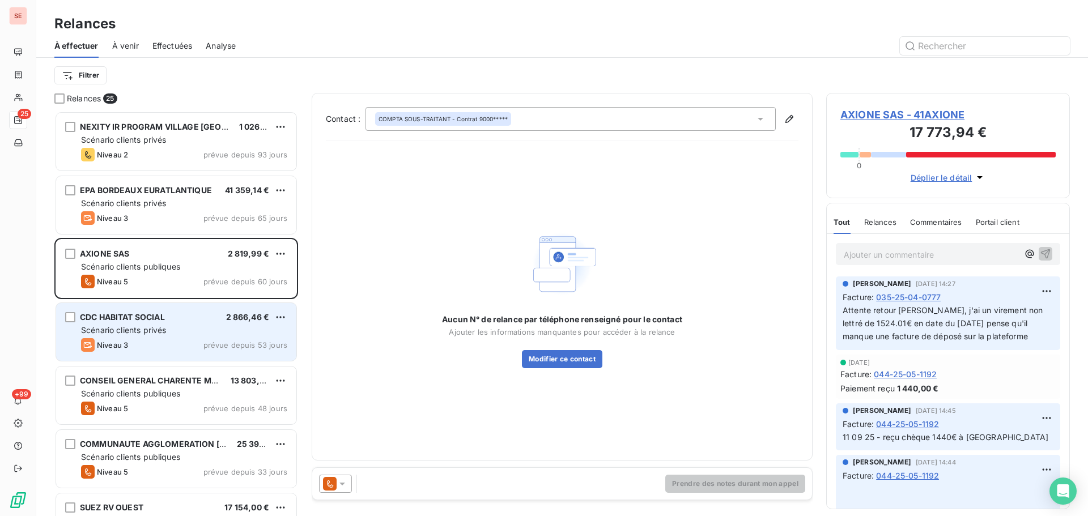
click at [178, 329] on div "Scénario clients privés" at bounding box center [184, 330] width 206 height 11
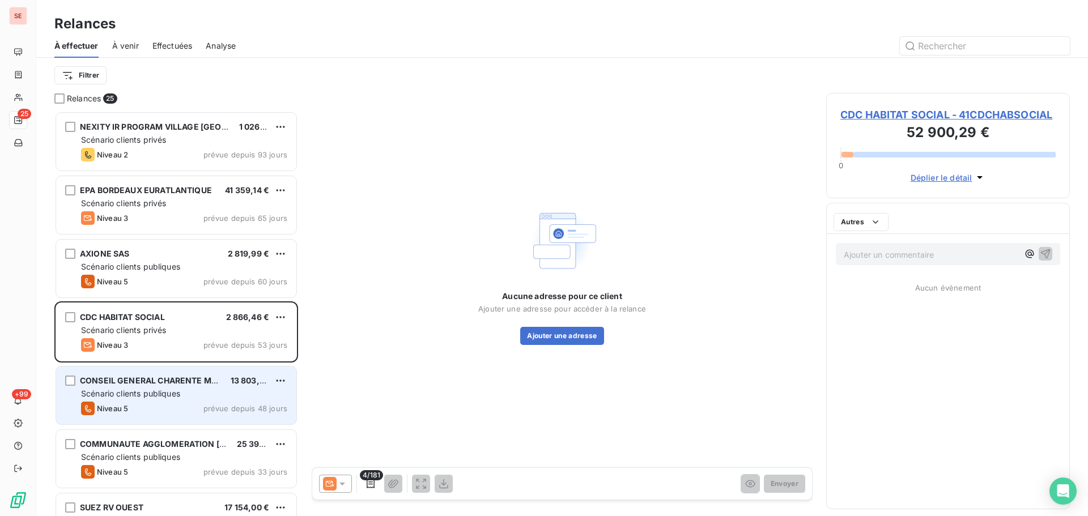
click at [175, 380] on span "CONSEIL GENERAL CHARENTE MARITIME" at bounding box center [162, 381] width 165 height 10
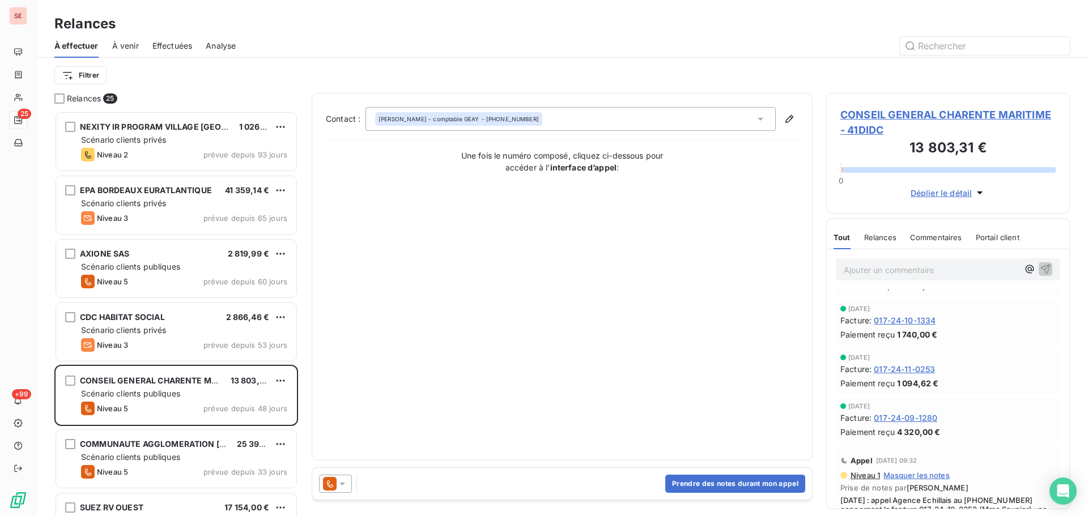
scroll to position [4873, 0]
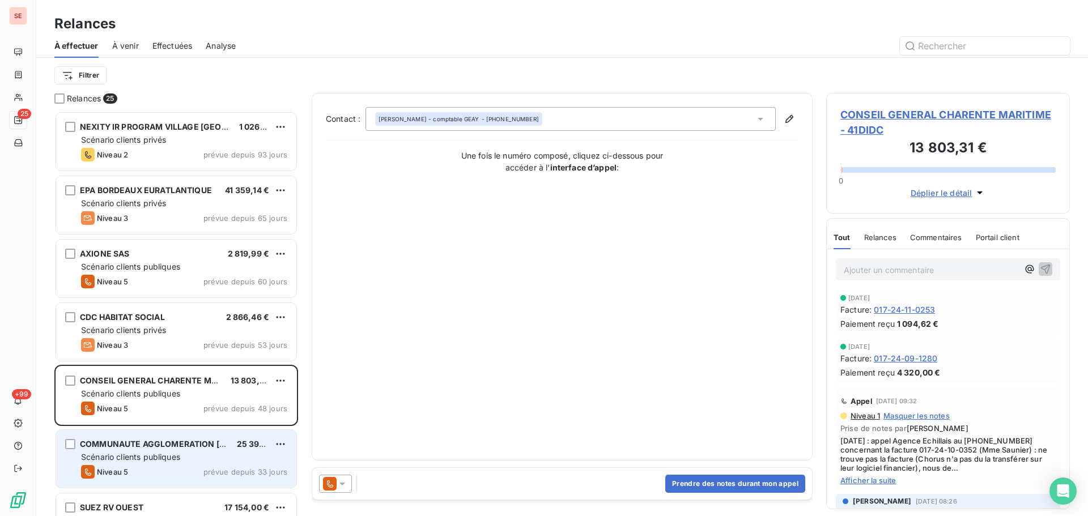
click at [167, 457] on span "Scénario clients publiques" at bounding box center [130, 457] width 99 height 10
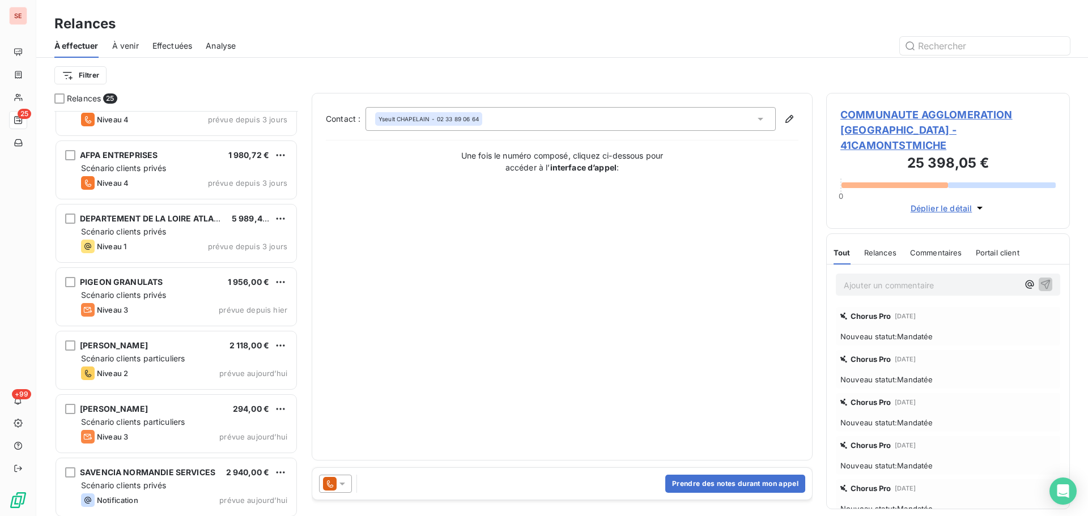
scroll to position [1182, 0]
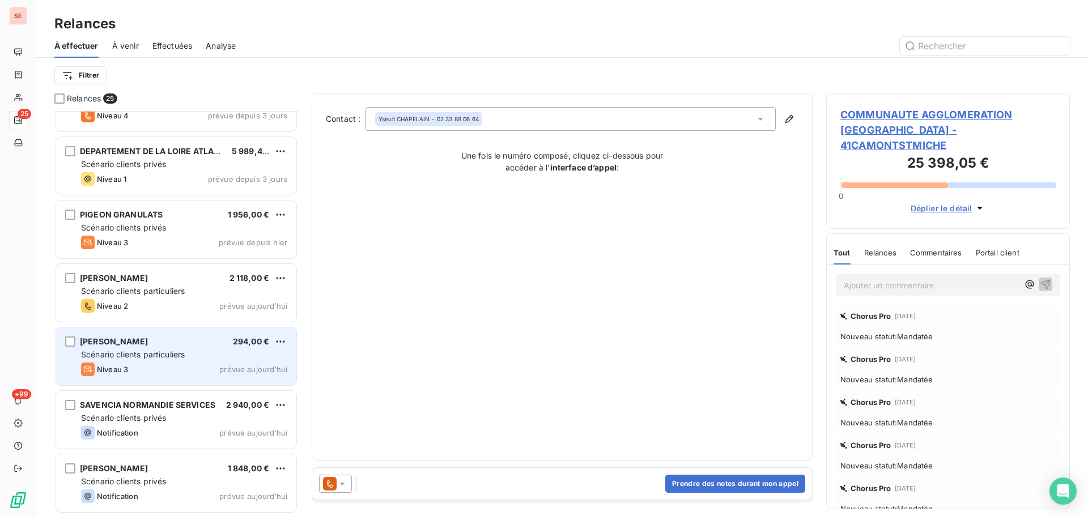
click at [127, 347] on div "[PERSON_NAME]" at bounding box center [114, 341] width 68 height 11
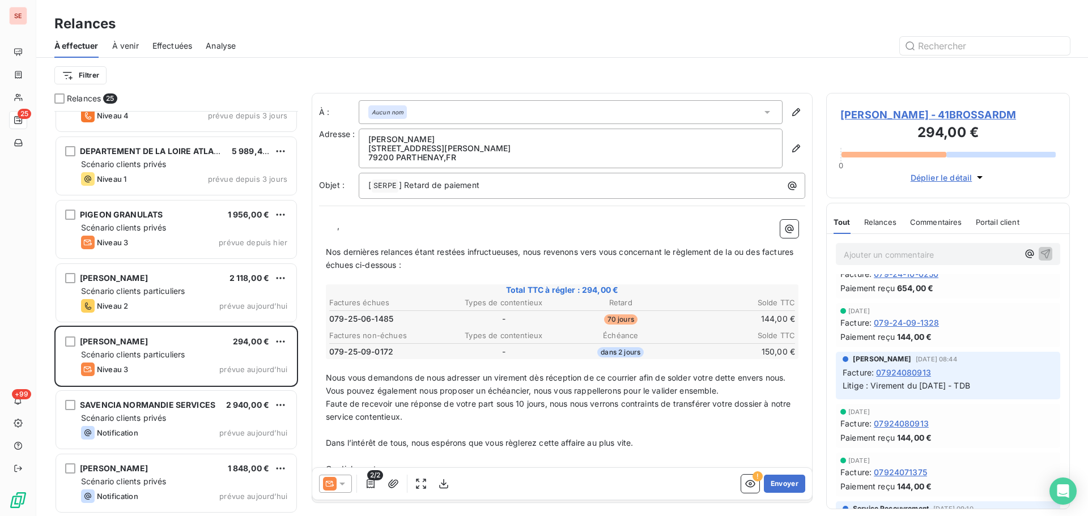
scroll to position [1819, 0]
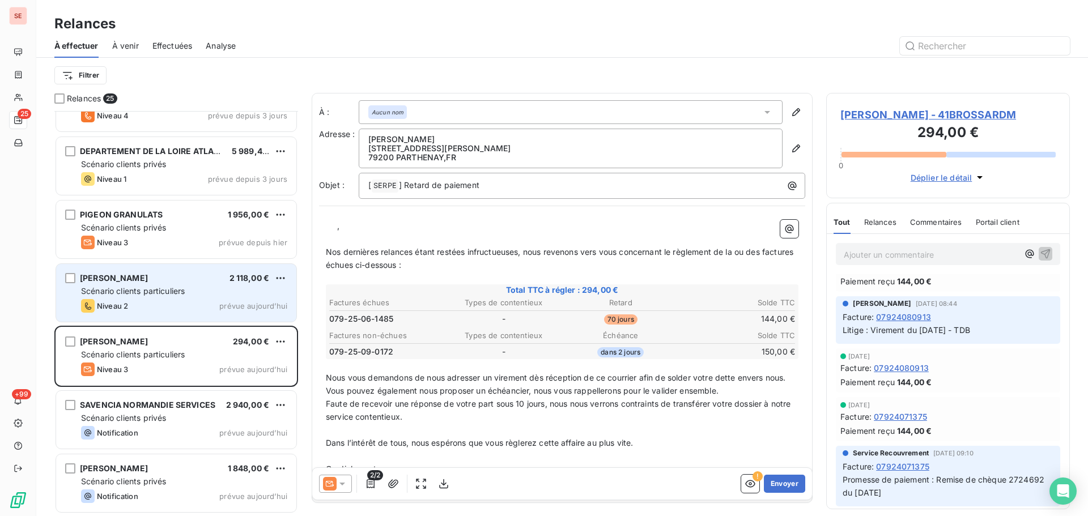
click at [128, 287] on span "Scénario clients particuliers" at bounding box center [133, 291] width 104 height 10
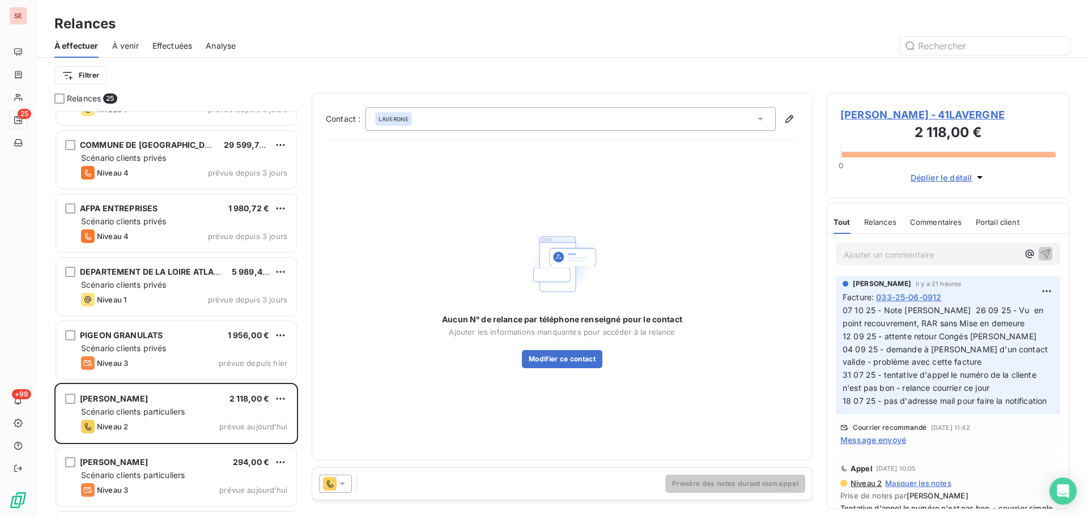
scroll to position [880, 0]
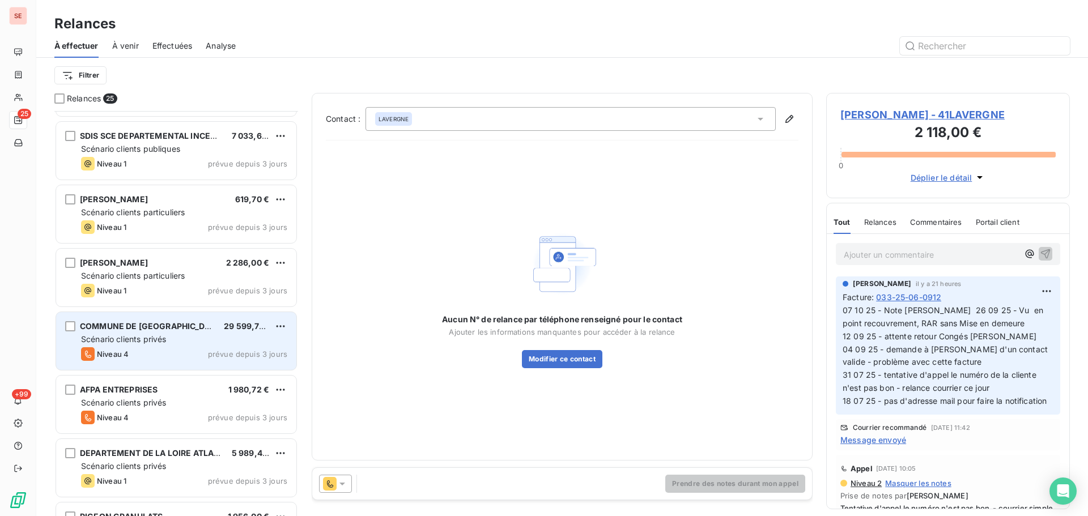
click at [138, 363] on div "COMMUNE DE [GEOGRAPHIC_DATA] 29 599,70 € Scénario clients privés Niveau 4 prévu…" at bounding box center [176, 341] width 240 height 58
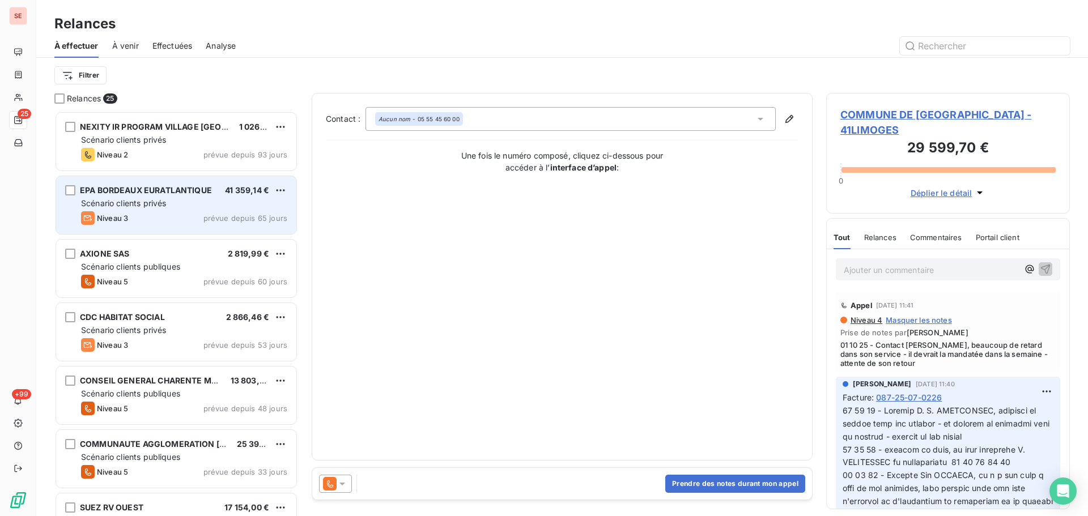
click at [168, 191] on span "EPA BORDEAUX EURATLANTIQUE" at bounding box center [146, 190] width 132 height 10
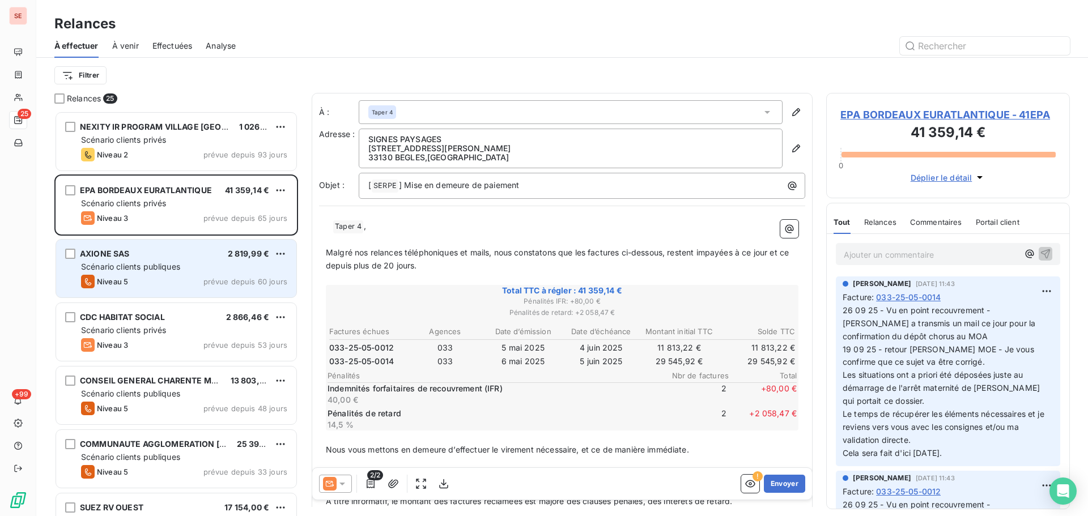
click at [219, 278] on span "prévue depuis 60 jours" at bounding box center [245, 281] width 84 height 9
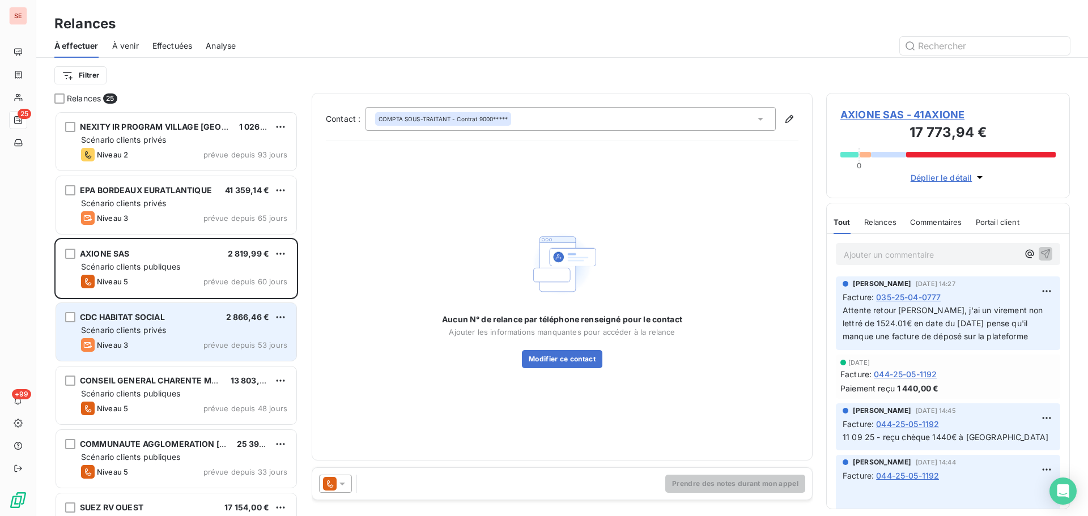
click at [188, 329] on div "Scénario clients privés" at bounding box center [184, 330] width 206 height 11
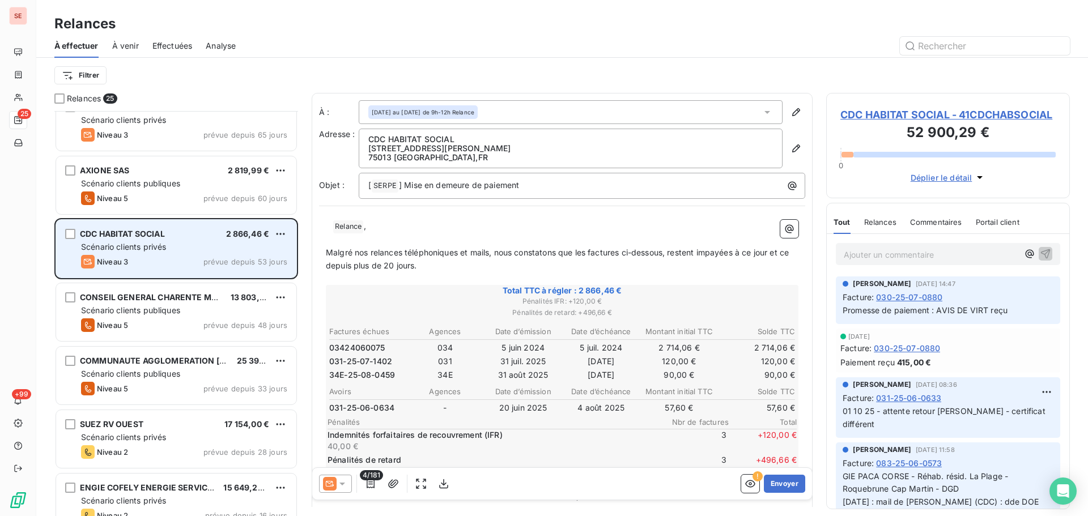
scroll to position [152, 0]
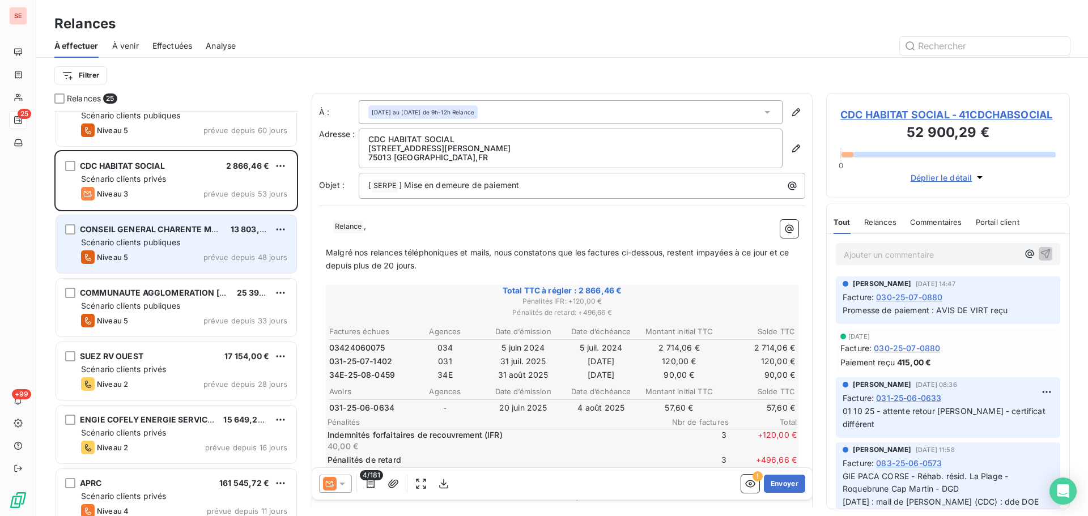
click at [165, 255] on div "Niveau 5 prévue depuis 48 jours" at bounding box center [184, 257] width 206 height 14
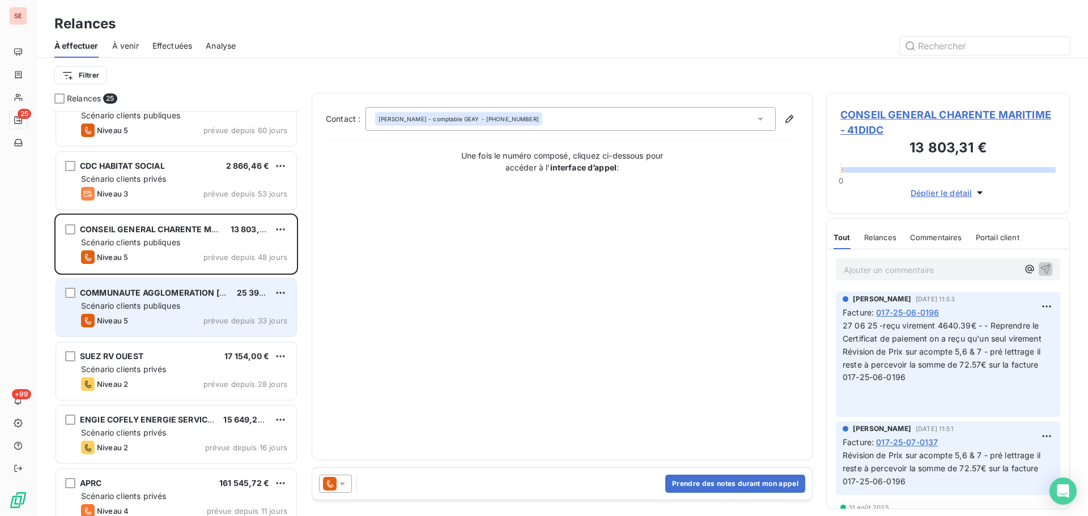
click at [137, 307] on span "Scénario clients publiques" at bounding box center [130, 306] width 99 height 10
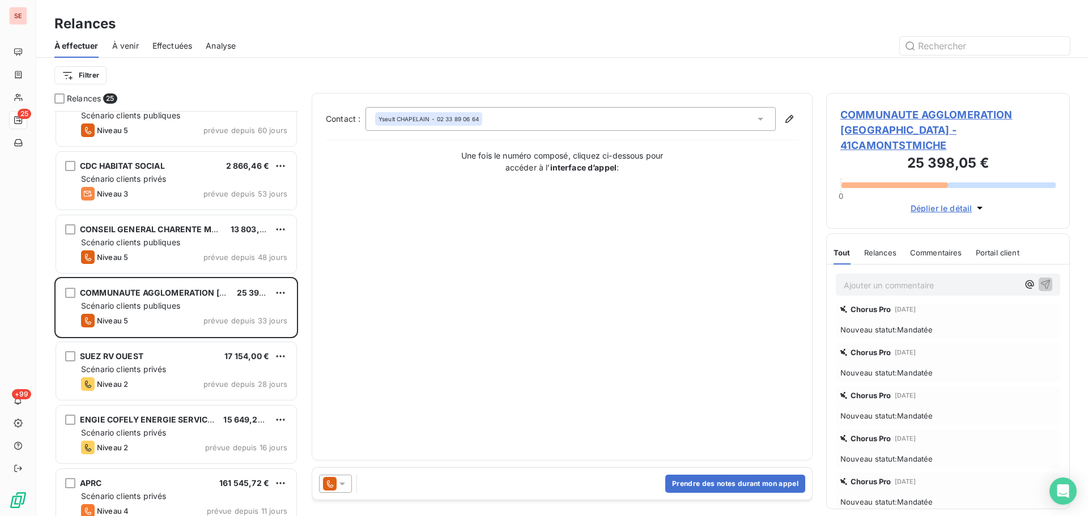
scroll to position [453, 0]
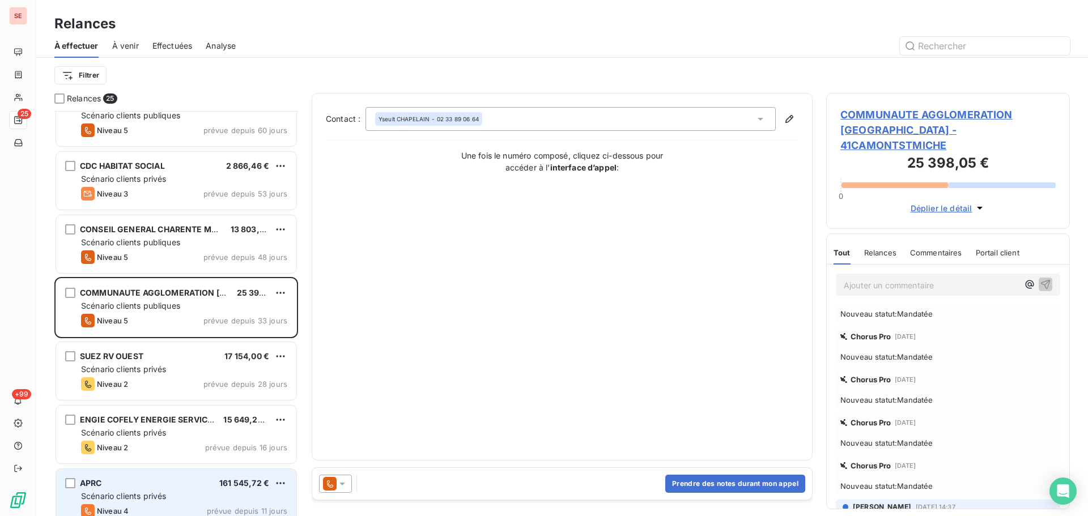
click at [134, 482] on div "APRC 161 545,72 €" at bounding box center [184, 483] width 206 height 10
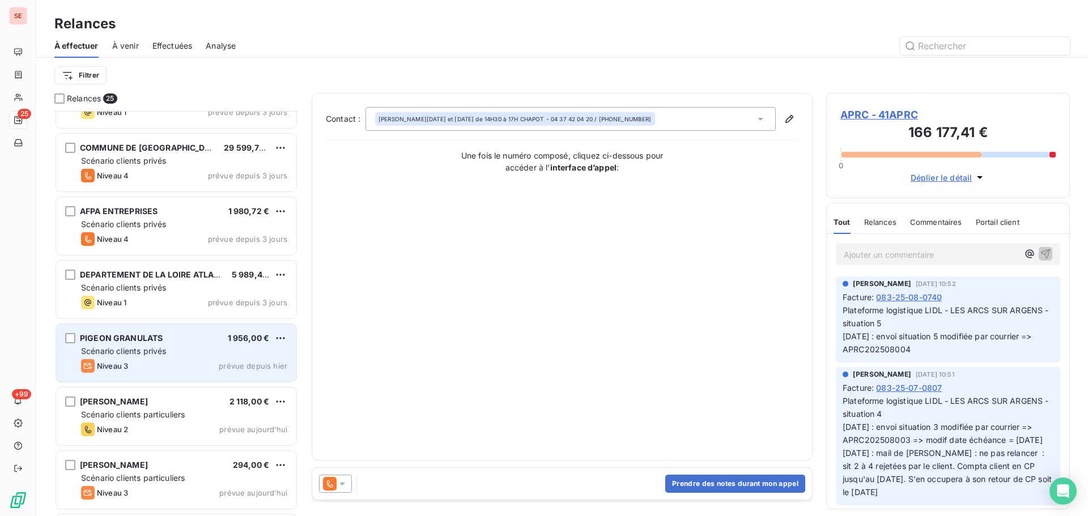
scroll to position [1182, 0]
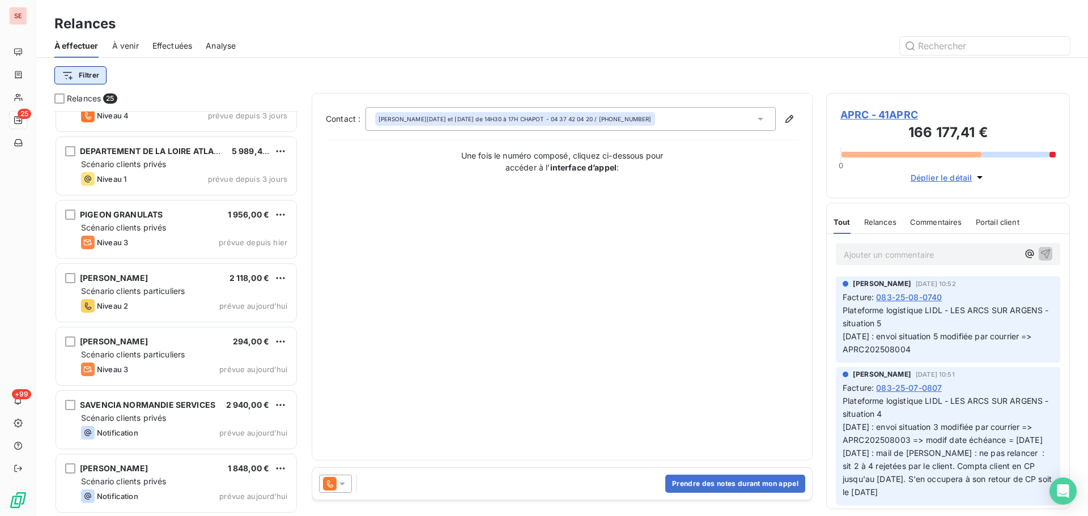
click at [92, 73] on html "SE 25 +99 Relances À effectuer À venir Effectuées Analyse Filtrer Relances 25 C…" at bounding box center [544, 258] width 1088 height 516
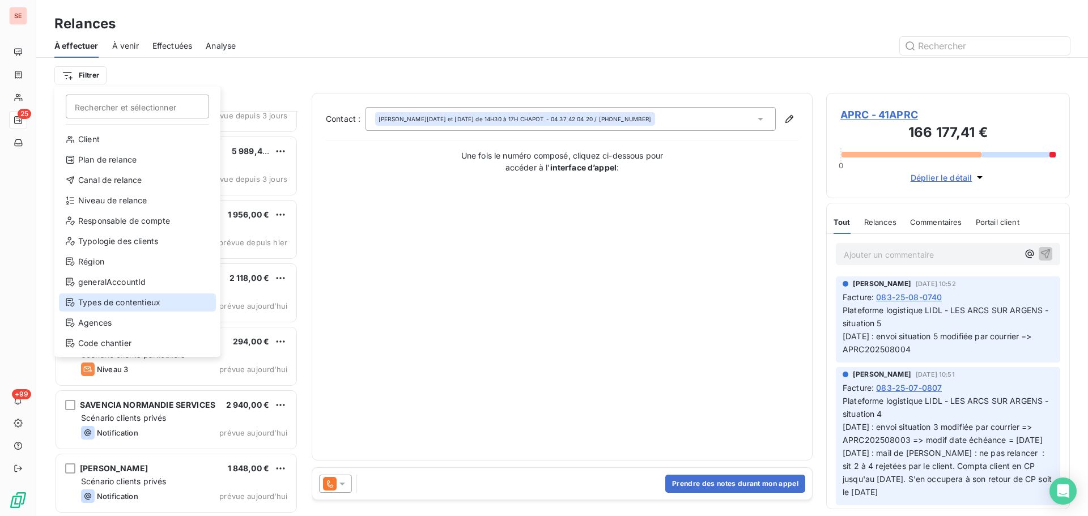
scroll to position [20, 0]
click at [281, 73] on html "SE 25 +99 Relances À effectuer À venir Effectuées Analyse Filtrer Rechercher et…" at bounding box center [544, 258] width 1088 height 516
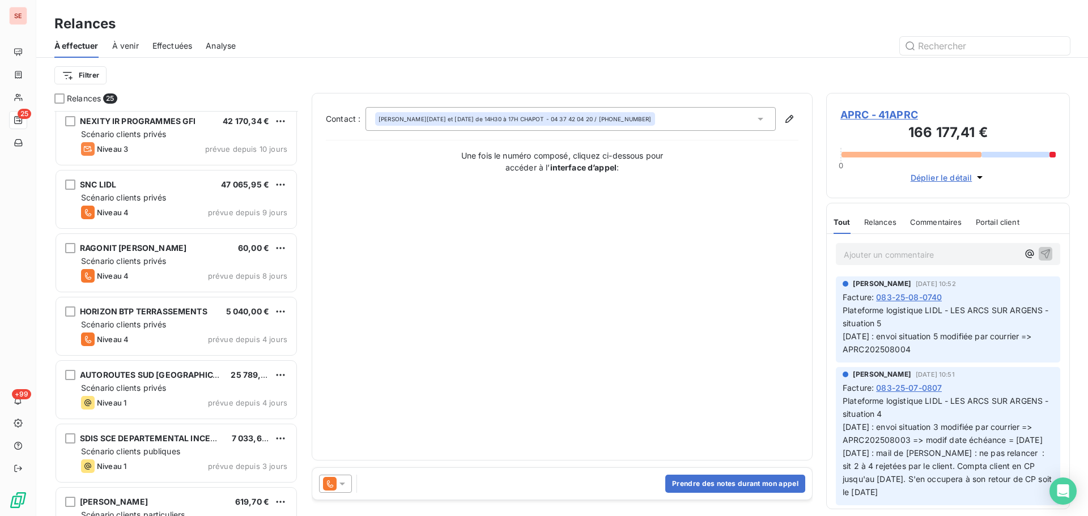
scroll to position [0, 0]
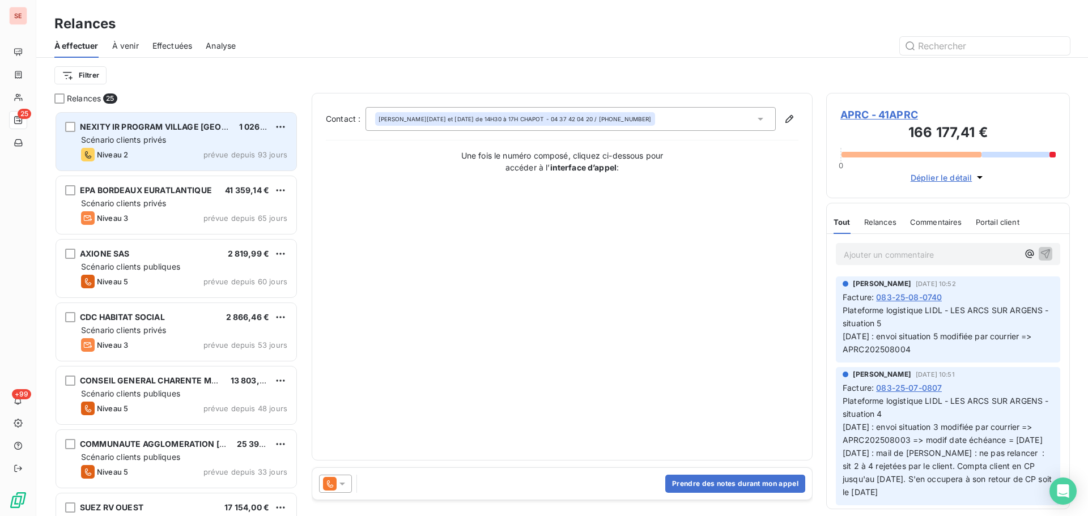
click at [160, 137] on span "Scénario clients privés" at bounding box center [123, 140] width 85 height 10
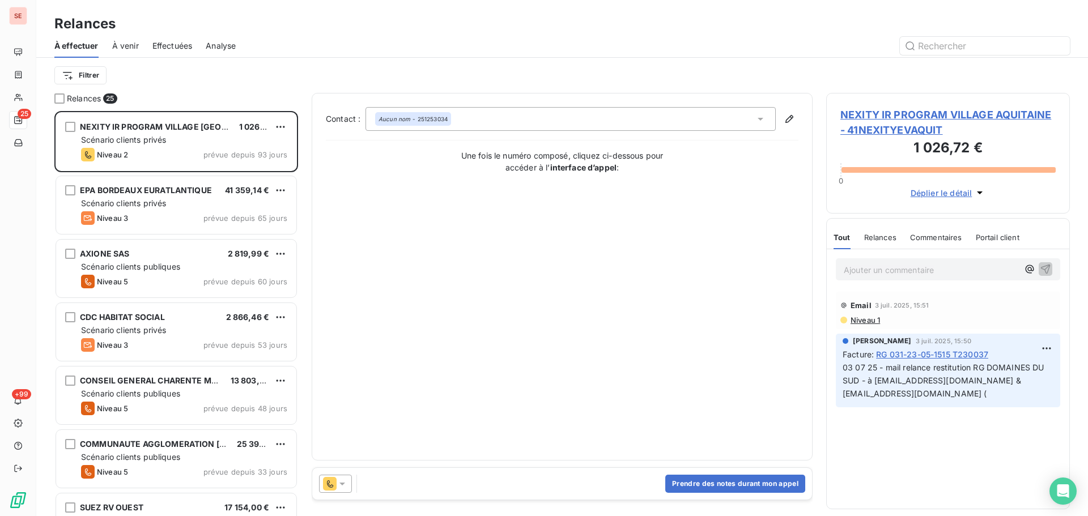
click at [890, 114] on span "NEXITY IR PROGRAM VILLAGE AQUITAINE - 41NEXITYEVAQUIT" at bounding box center [947, 122] width 215 height 31
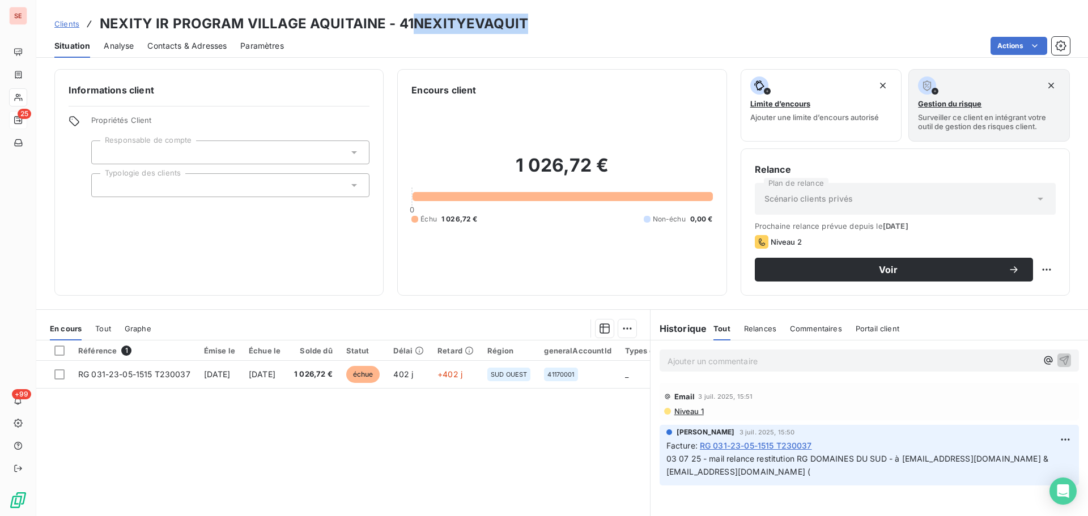
drag, startPoint x: 527, startPoint y: 23, endPoint x: 408, endPoint y: 26, distance: 119.0
click at [408, 26] on div "Clients NEXITY IR PROGRAM VILLAGE AQUITAINE - 41NEXITYEVAQUIT" at bounding box center [562, 24] width 1052 height 20
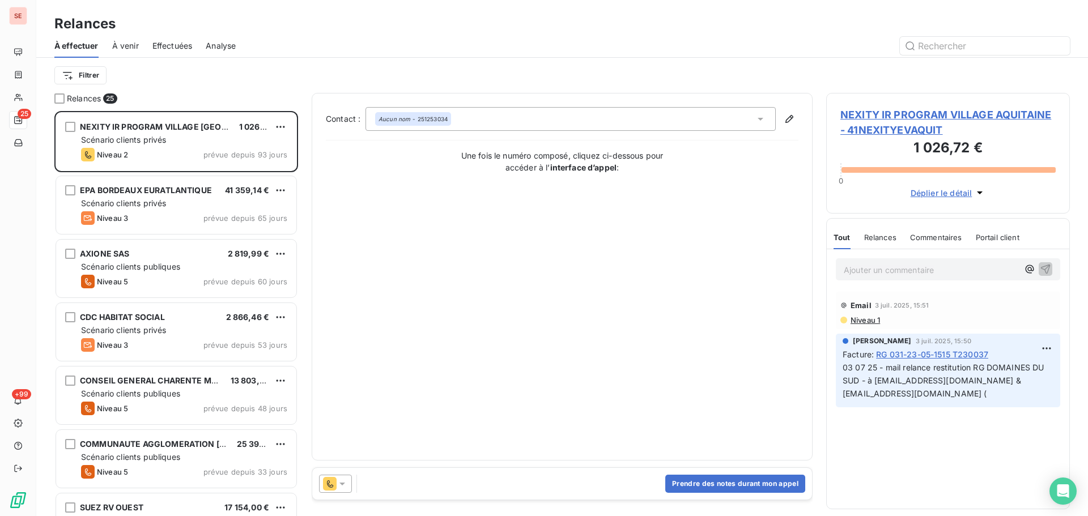
scroll to position [397, 235]
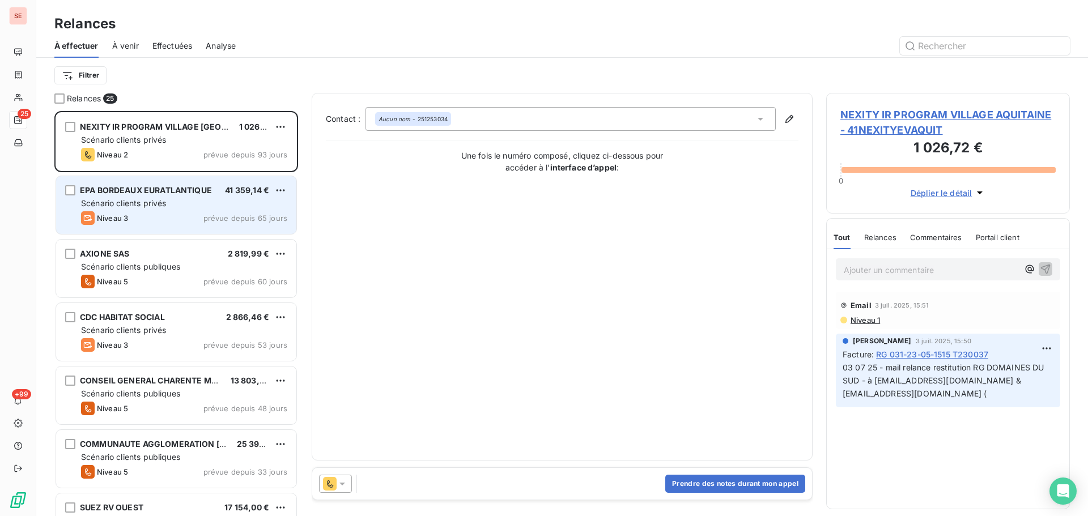
click at [139, 208] on div "Scénario clients privés" at bounding box center [184, 203] width 206 height 11
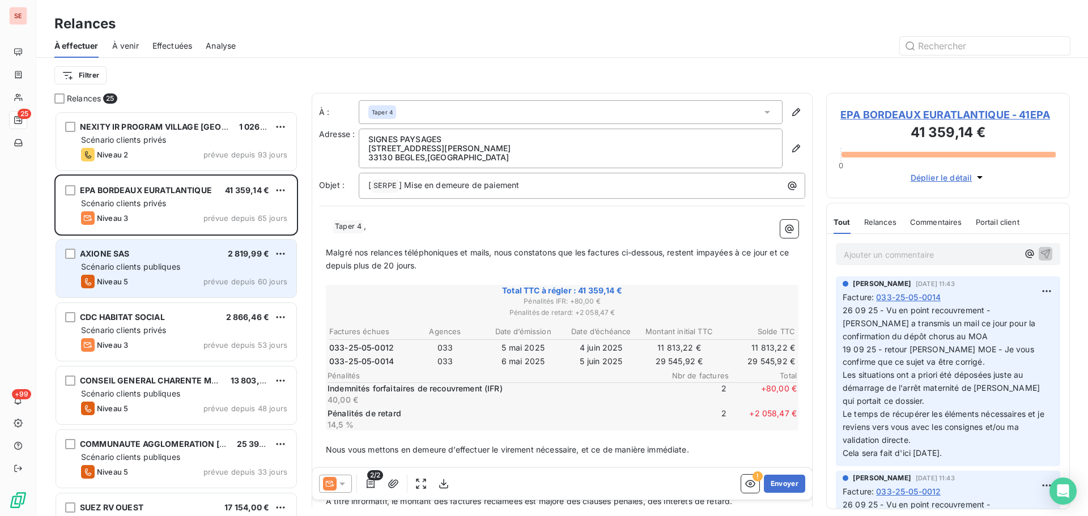
click at [214, 263] on div "Scénario clients publiques" at bounding box center [184, 266] width 206 height 11
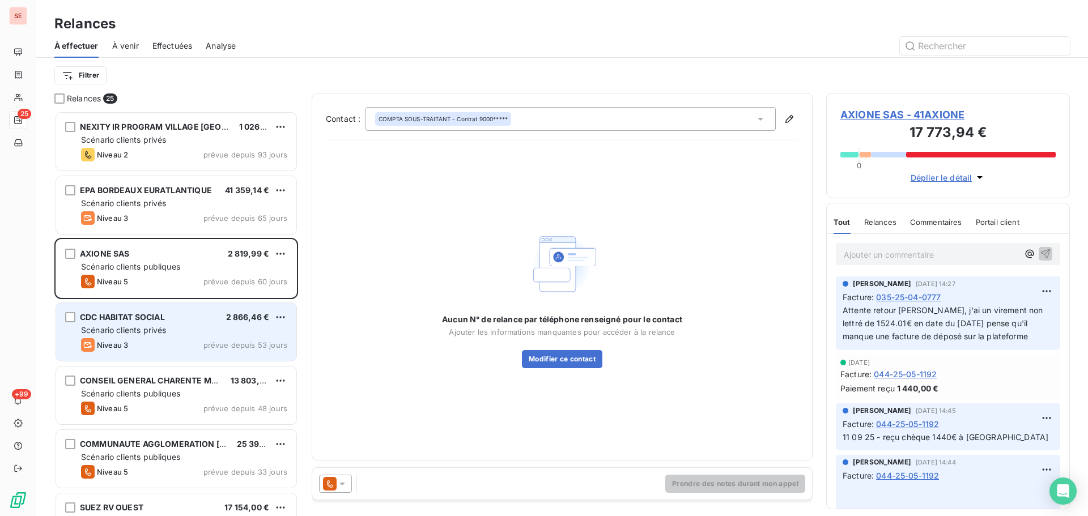
click at [143, 309] on div "CDC HABITAT SOCIAL 2 866,46 € Scénario clients privés Niveau 3 prévue depuis 53…" at bounding box center [176, 332] width 240 height 58
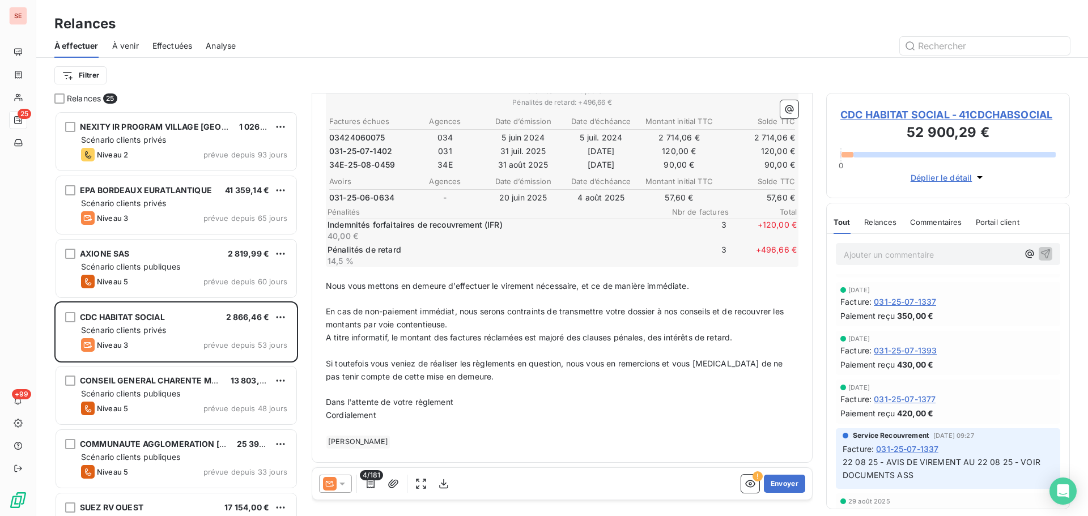
scroll to position [4872, 0]
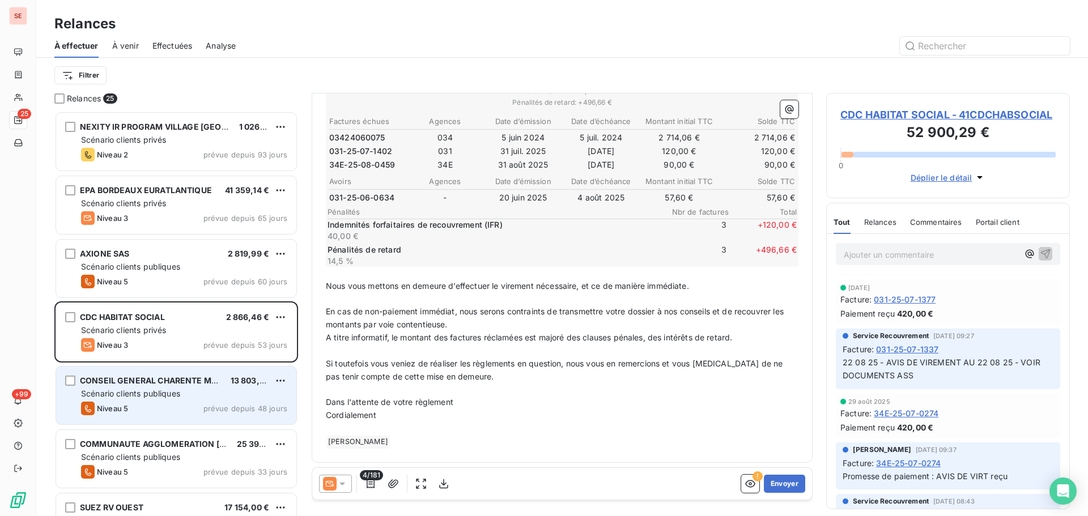
click at [215, 401] on div "CONSEIL GENERAL CHARENTE MARITIME 13 803,31 € Scénario clients publiques Niveau…" at bounding box center [176, 396] width 240 height 58
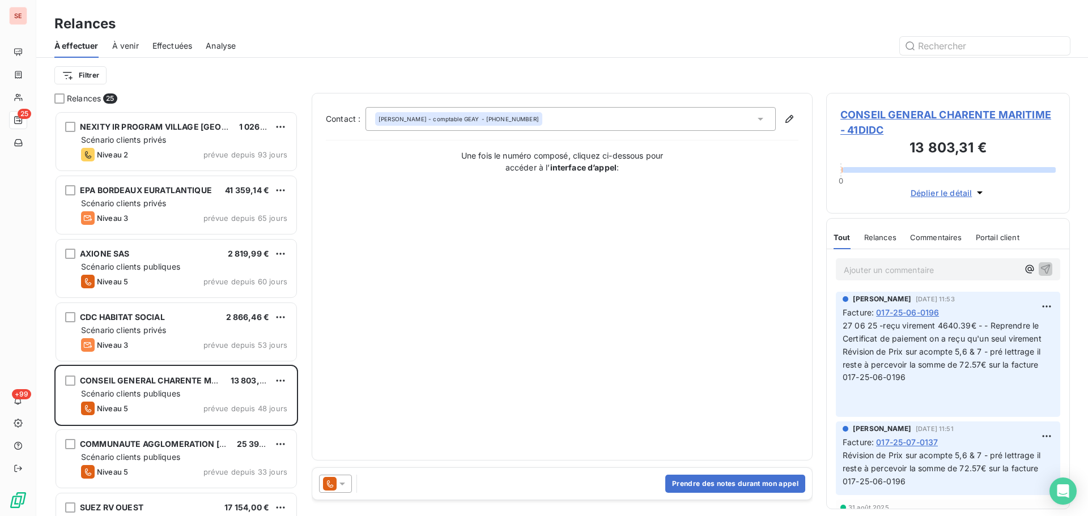
click at [869, 115] on span "CONSEIL GENERAL CHARENTE MARITIME - 41DIDC" at bounding box center [947, 122] width 215 height 31
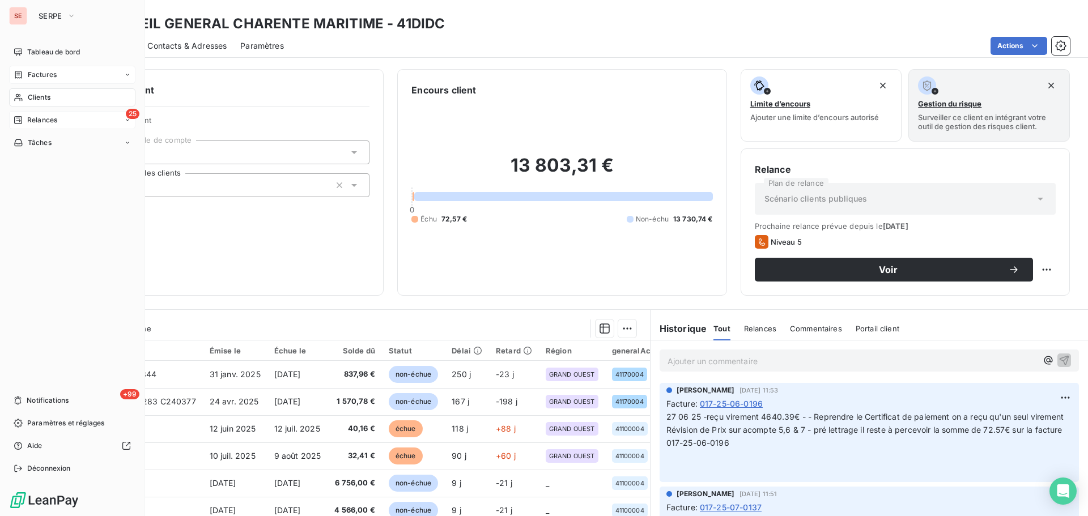
click at [34, 68] on div "Factures" at bounding box center [72, 75] width 126 height 18
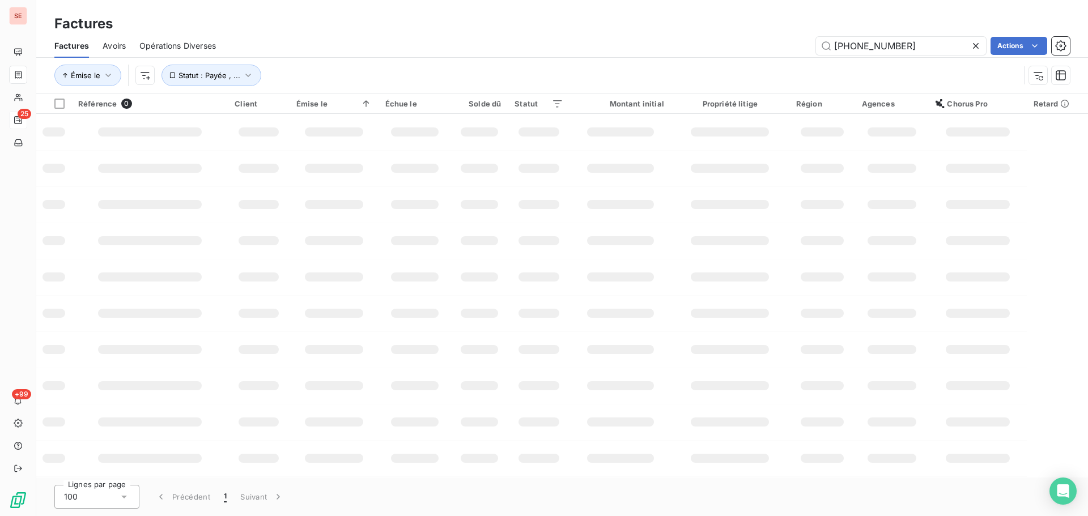
click at [976, 47] on icon at bounding box center [975, 45] width 11 height 11
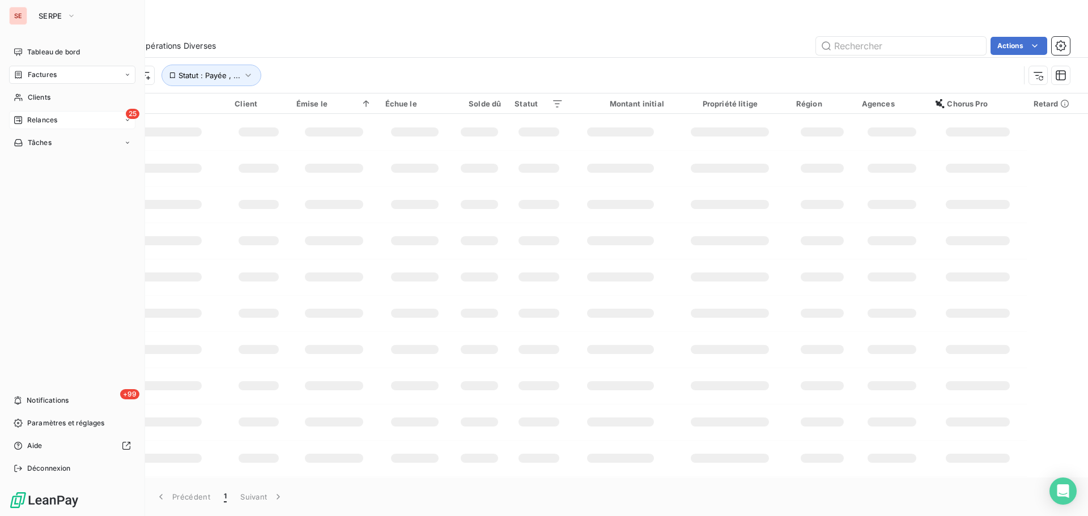
click at [37, 113] on div "25 Relances" at bounding box center [72, 120] width 126 height 18
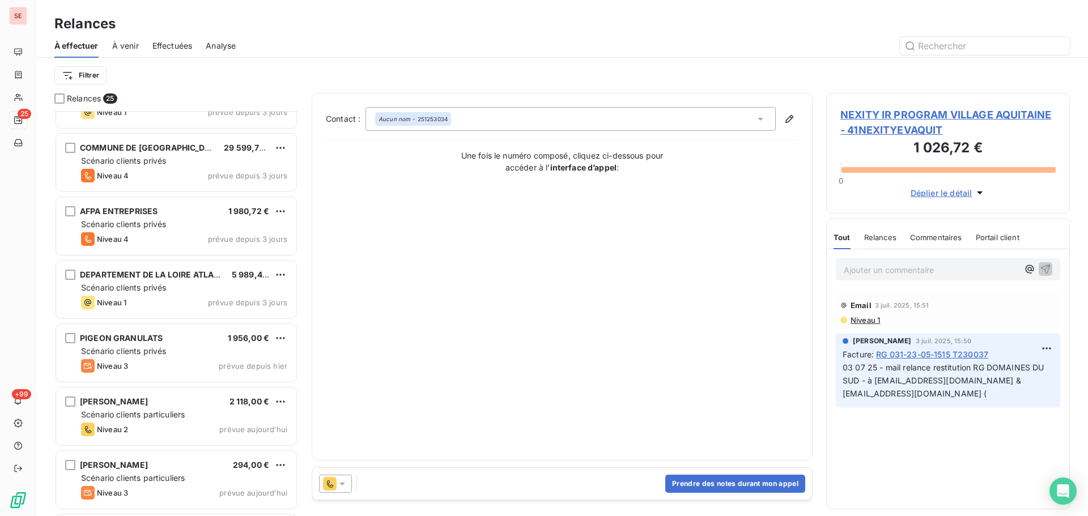
scroll to position [1182, 0]
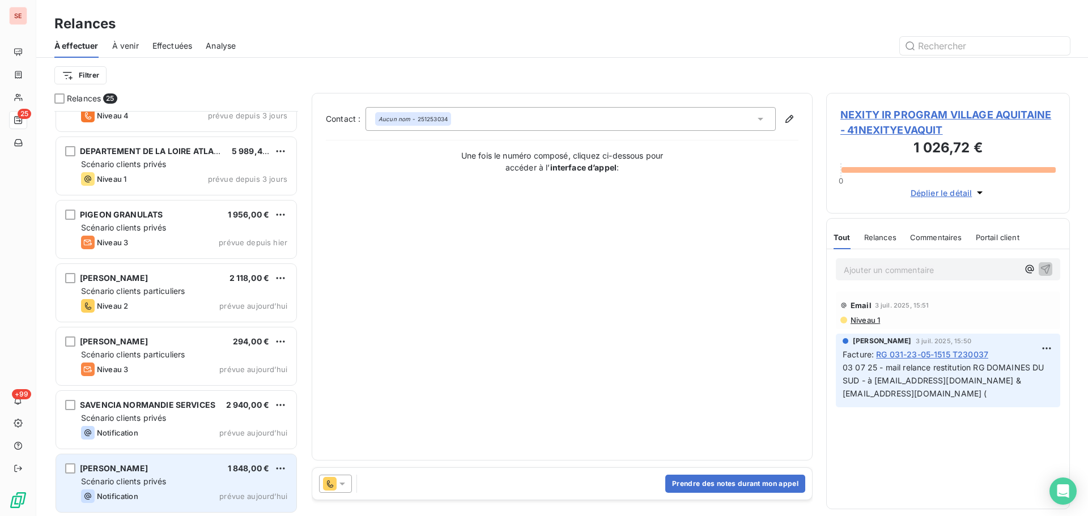
click at [155, 471] on div "[PERSON_NAME] 1 848,00 €" at bounding box center [184, 468] width 206 height 10
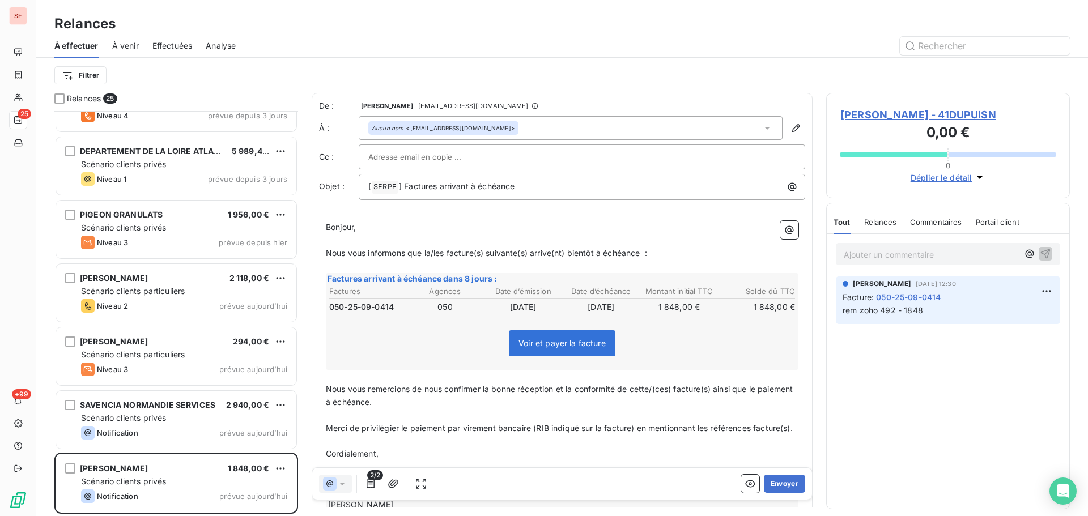
click at [888, 114] on span "[PERSON_NAME] - 41DUPUISN" at bounding box center [947, 114] width 215 height 15
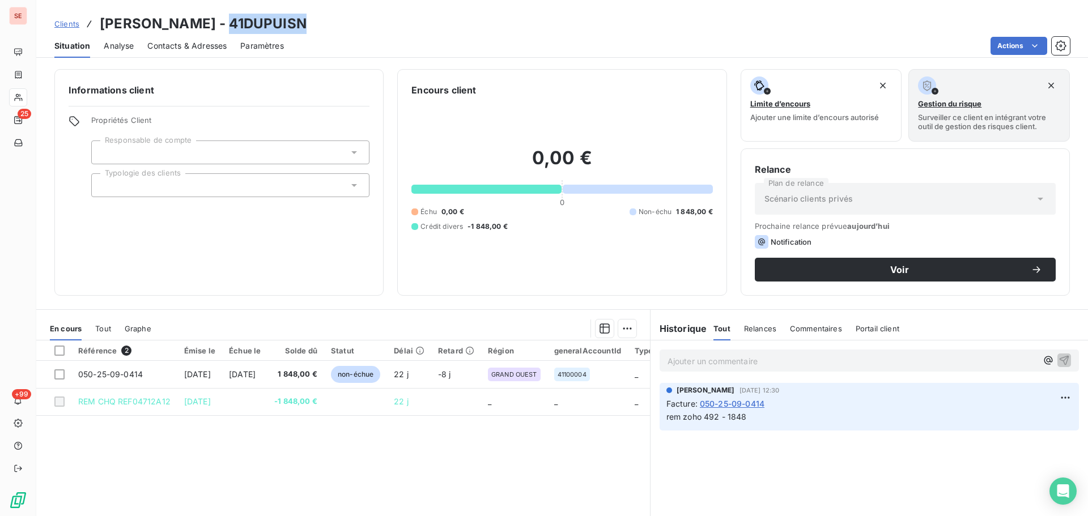
drag, startPoint x: 295, startPoint y: 25, endPoint x: 215, endPoint y: 27, distance: 79.3
click at [215, 27] on div "Clients [PERSON_NAME] - 41DUPUISN" at bounding box center [562, 24] width 1052 height 20
copy h3 "41DUPUISN"
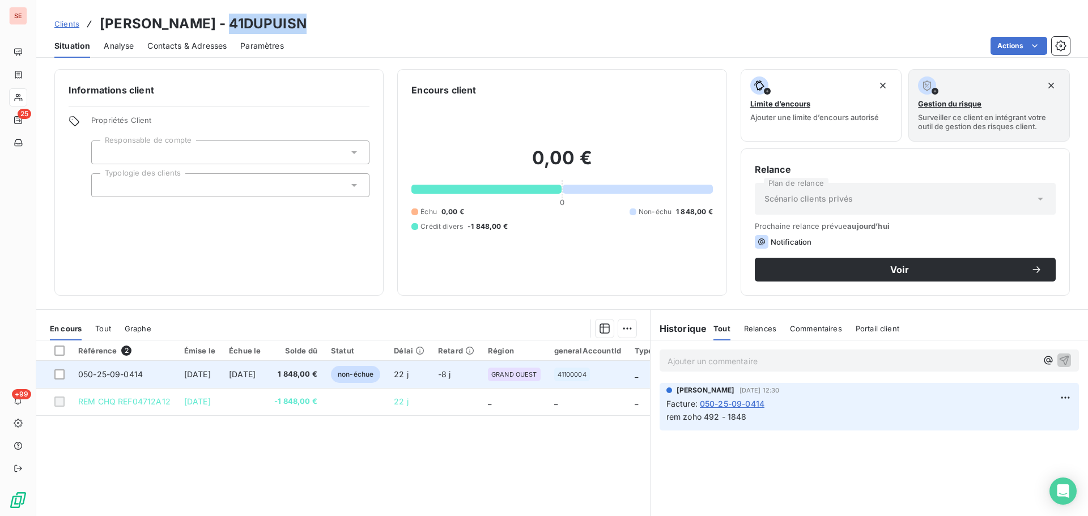
click at [211, 376] on span "[DATE]" at bounding box center [197, 374] width 27 height 10
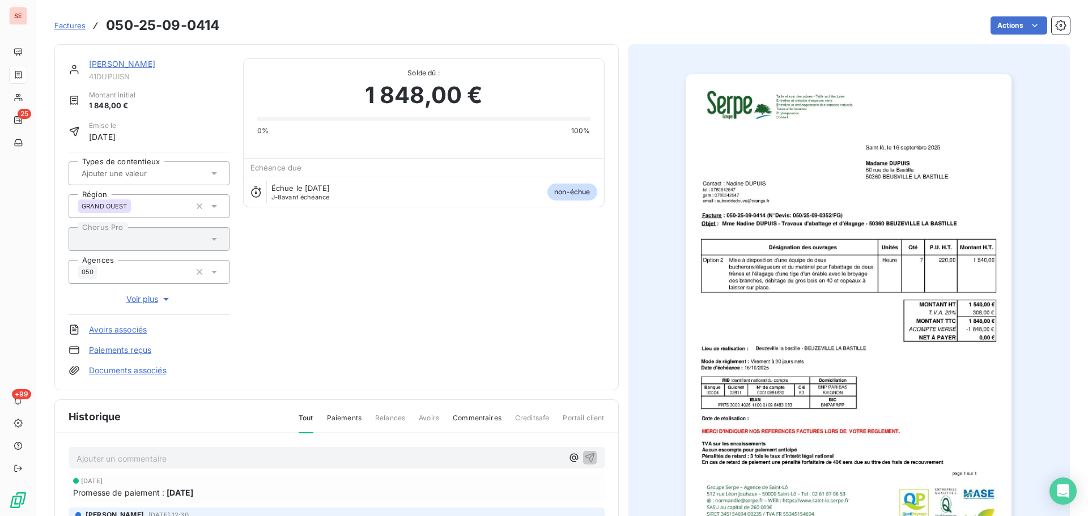
click at [203, 459] on p "Ajouter un commentaire ﻿" at bounding box center [319, 459] width 486 height 14
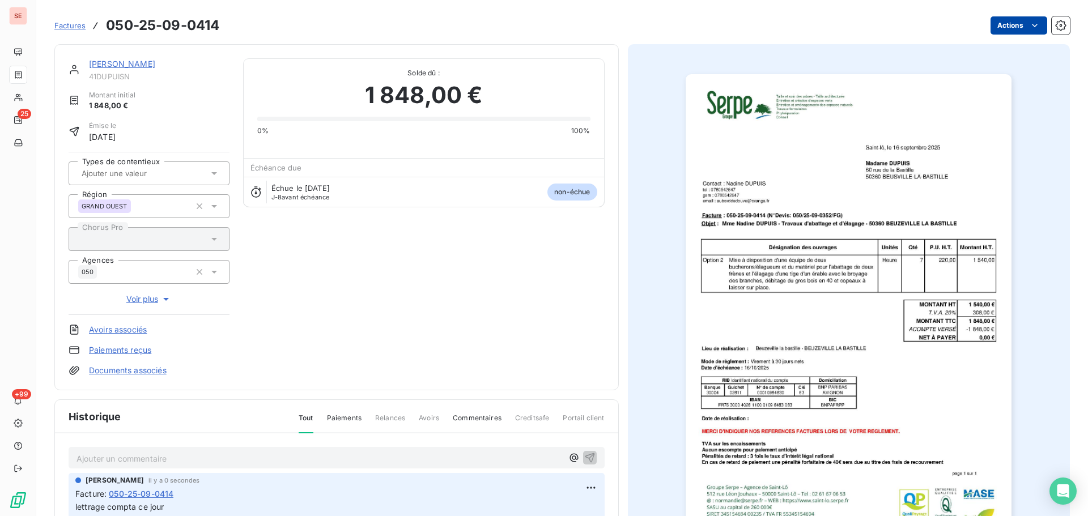
click at [1018, 23] on html "SE 25 +99 Factures 050-25-09-0414 Actions [PERSON_NAME] 41DUPUISN Montant initi…" at bounding box center [544, 258] width 1088 height 516
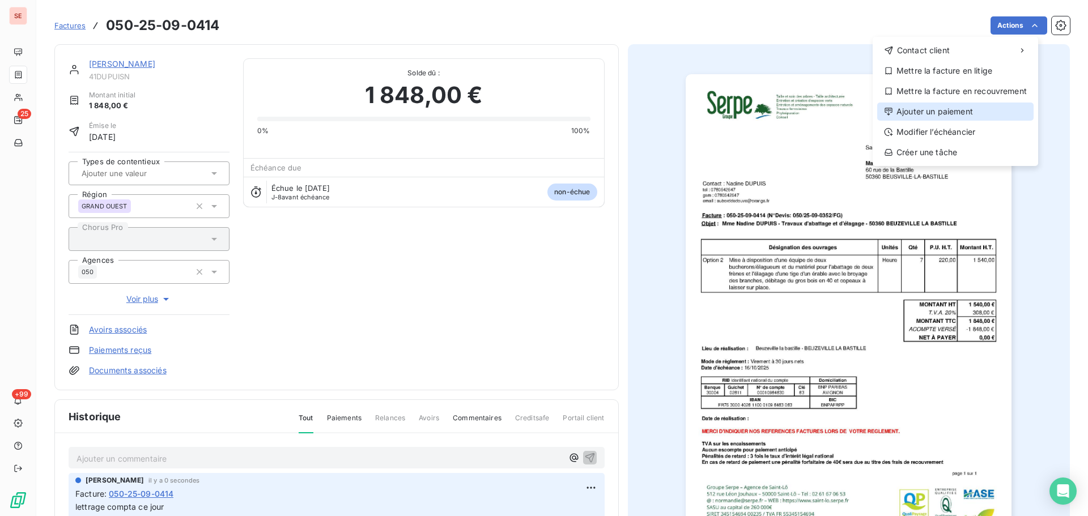
click at [946, 111] on div "Ajouter un paiement" at bounding box center [955, 112] width 156 height 18
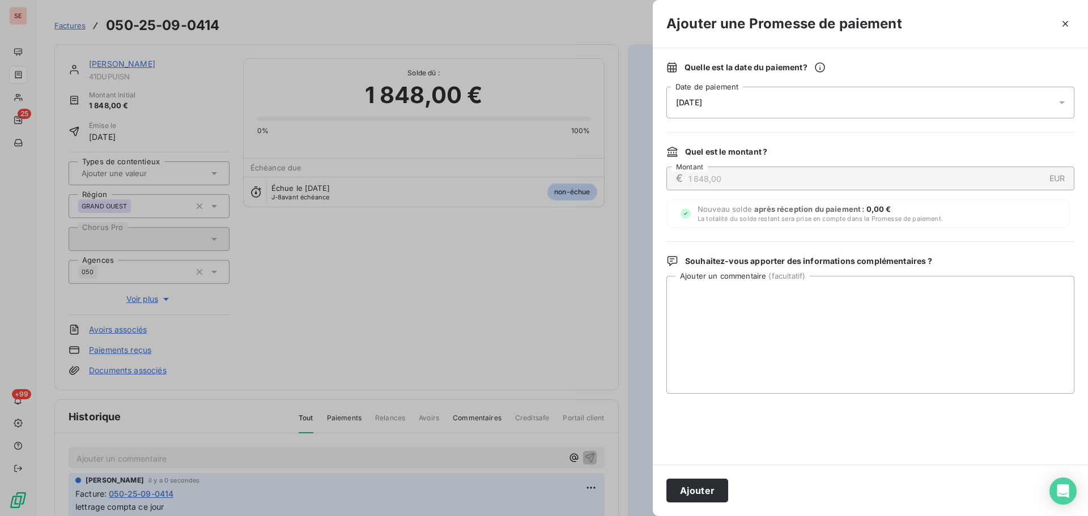
click at [810, 99] on div "[DATE]" at bounding box center [870, 103] width 408 height 32
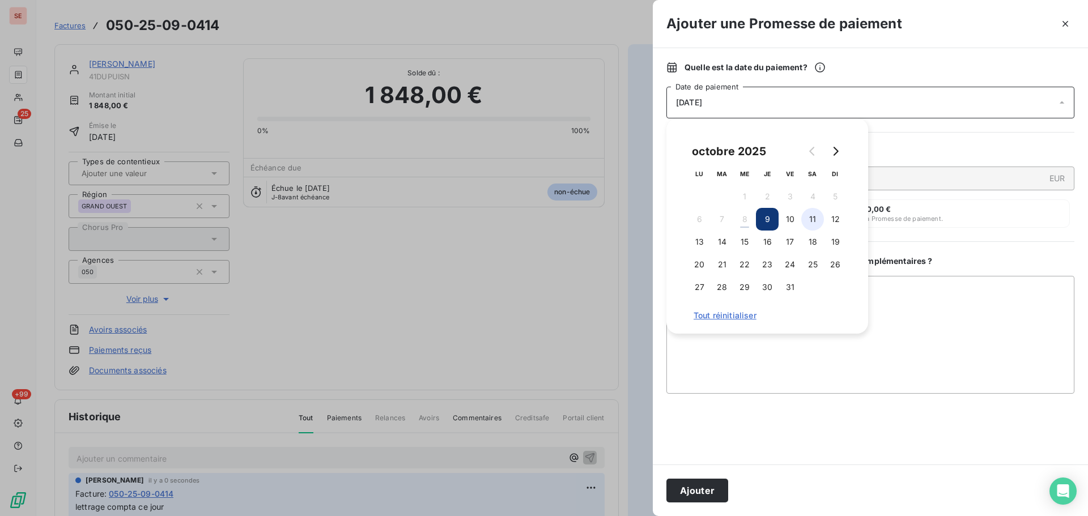
click at [806, 223] on button "11" at bounding box center [812, 219] width 23 height 23
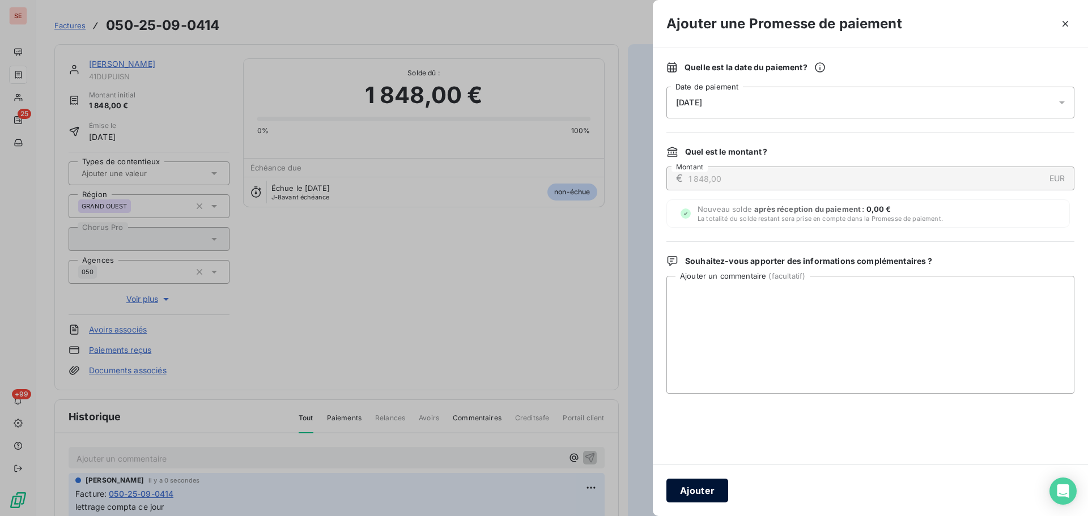
click at [706, 492] on button "Ajouter" at bounding box center [697, 491] width 62 height 24
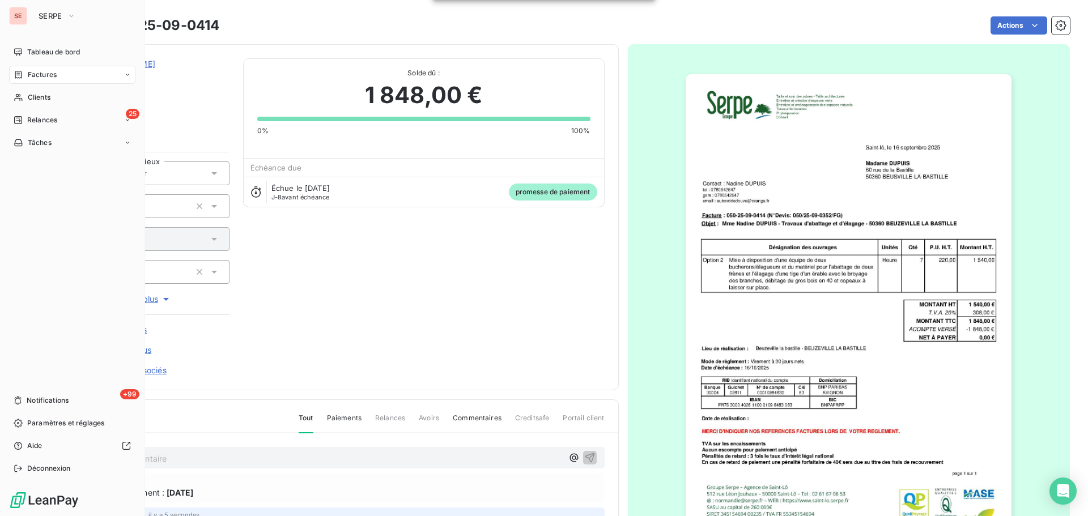
click at [23, 121] on div "Relances" at bounding box center [36, 120] width 44 height 10
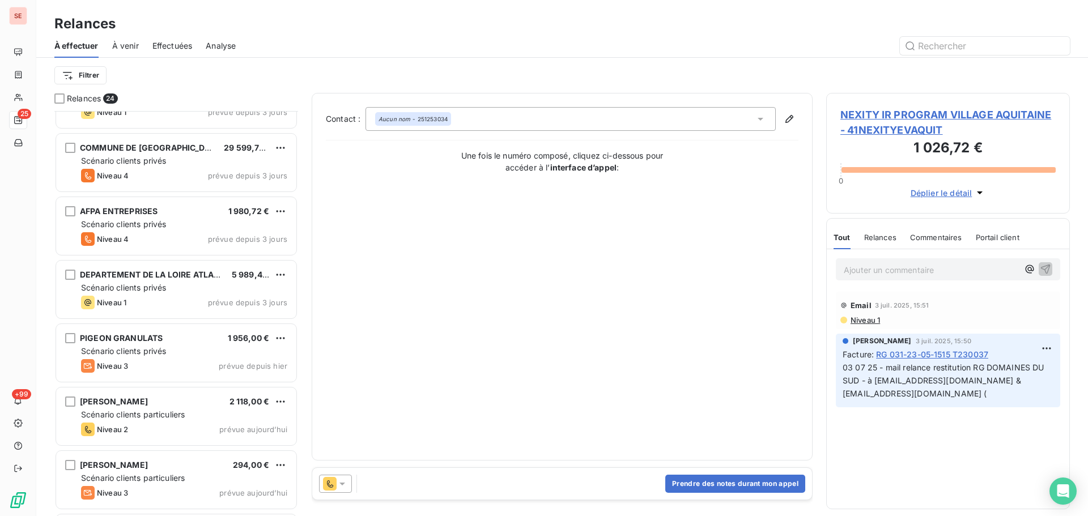
scroll to position [1118, 0]
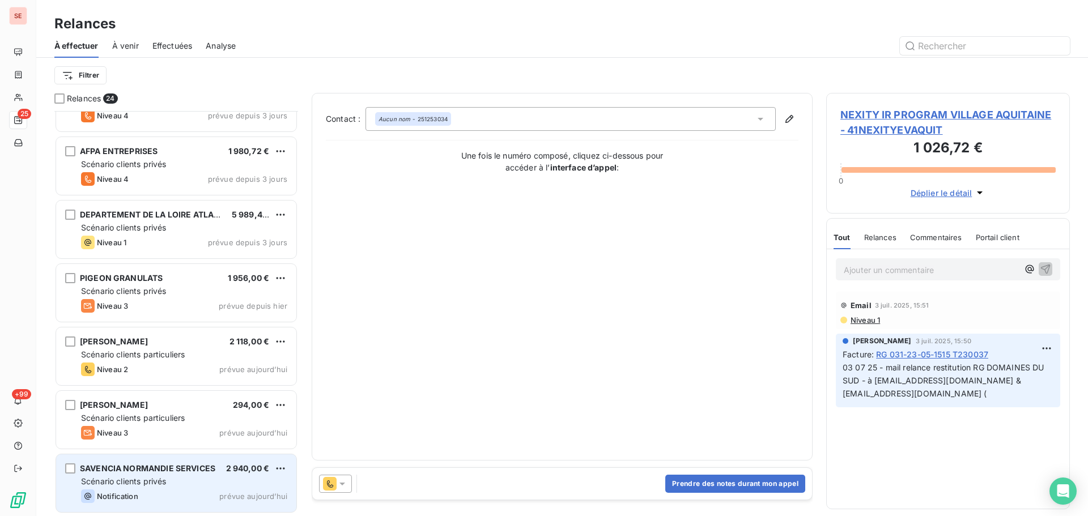
click at [196, 463] on span "SAVENCIA NORMANDIE SERVICES" at bounding box center [147, 468] width 135 height 10
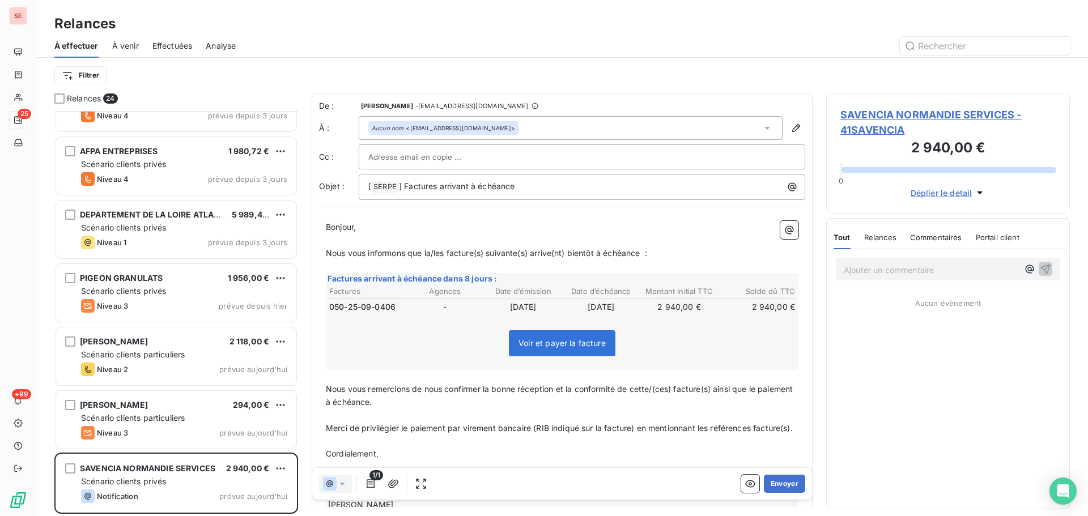
click at [915, 113] on span "SAVENCIA NORMANDIE SERVICES - 41SAVENCIA" at bounding box center [947, 122] width 215 height 31
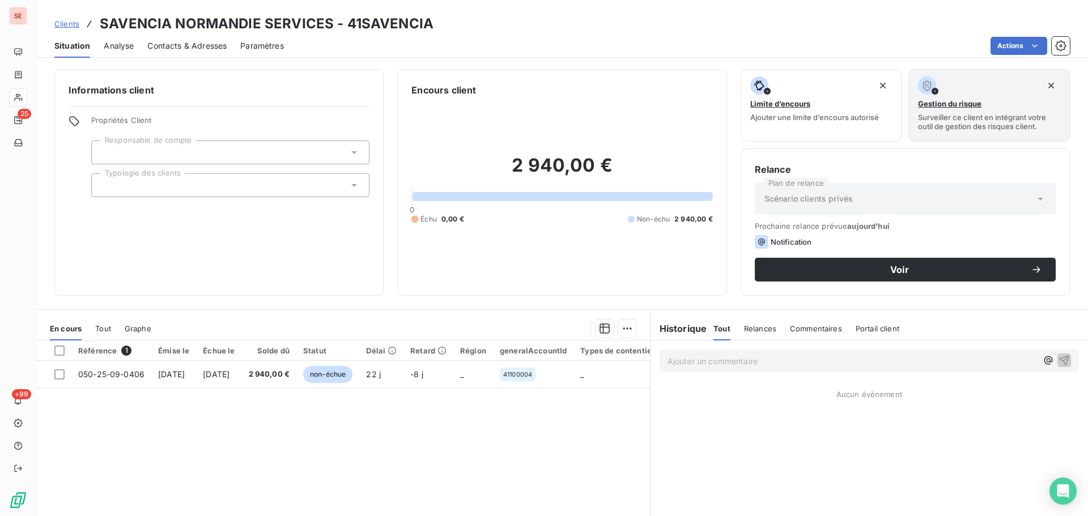
click at [198, 48] on span "Contacts & Adresses" at bounding box center [186, 45] width 79 height 11
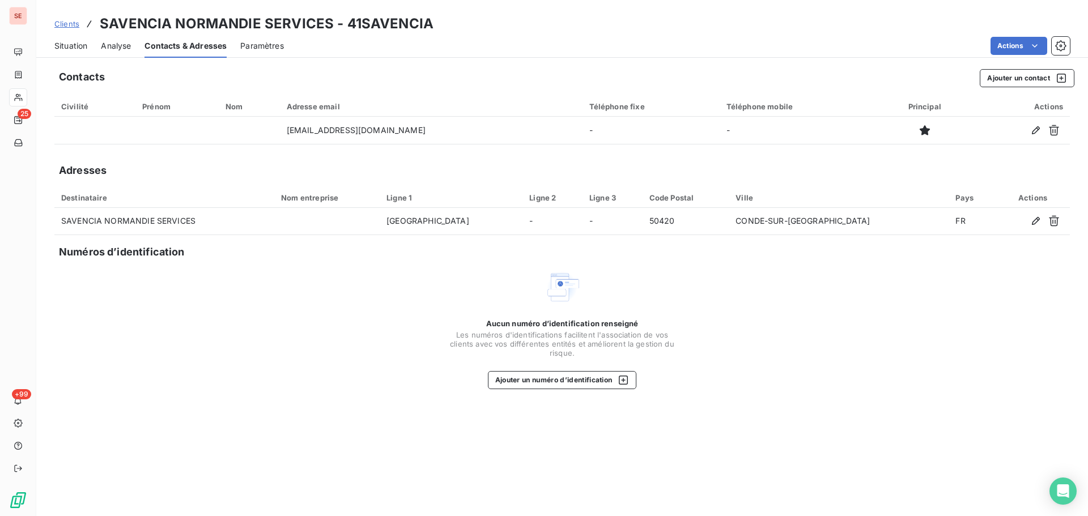
click at [67, 45] on span "Situation" at bounding box center [70, 45] width 33 height 11
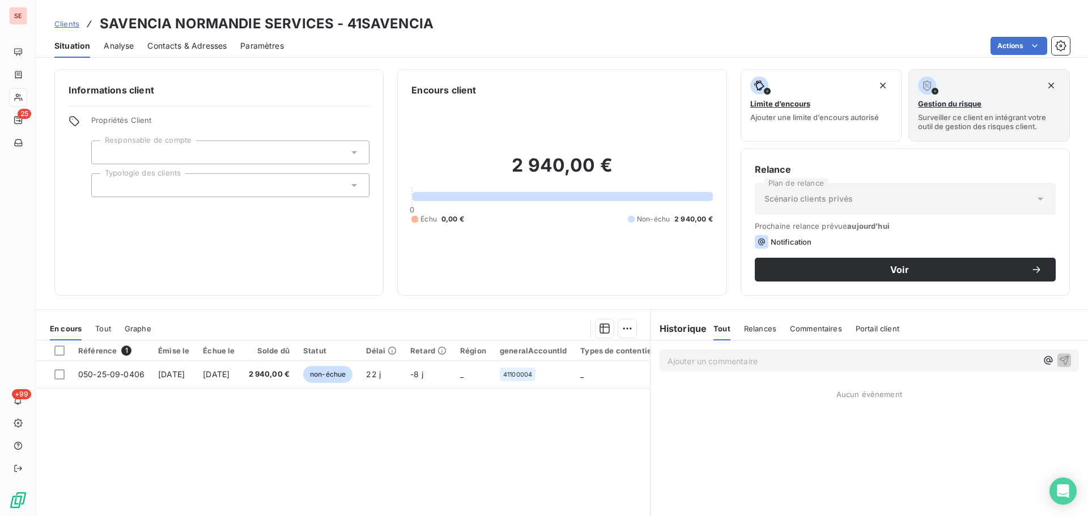
click at [916, 207] on div "Scénario clients privés" at bounding box center [905, 199] width 301 height 32
click at [412, 23] on h3 "SAVENCIA NORMANDIE SERVICES - 41SAVENCIA" at bounding box center [267, 24] width 334 height 20
copy h3 "41SAVENCIA"
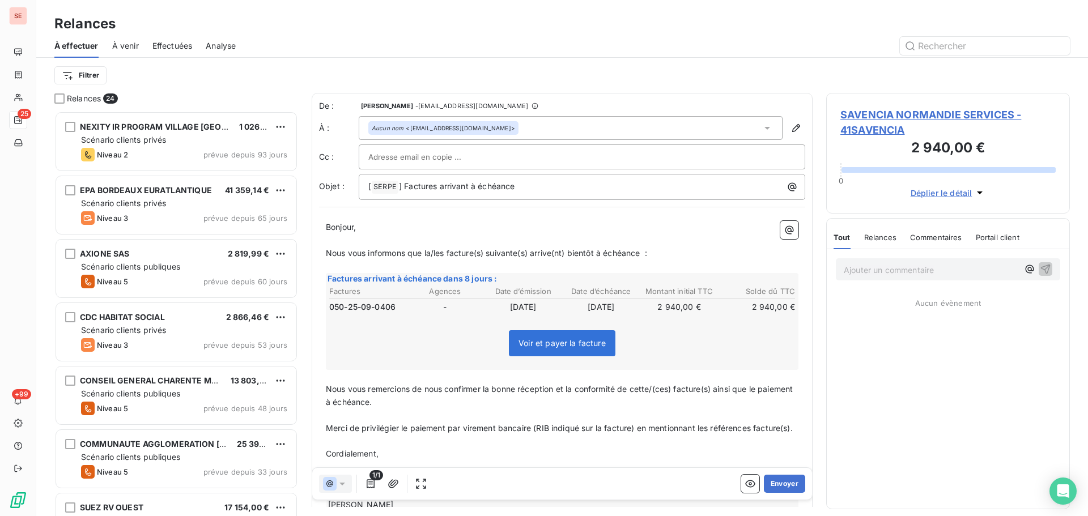
scroll to position [397, 235]
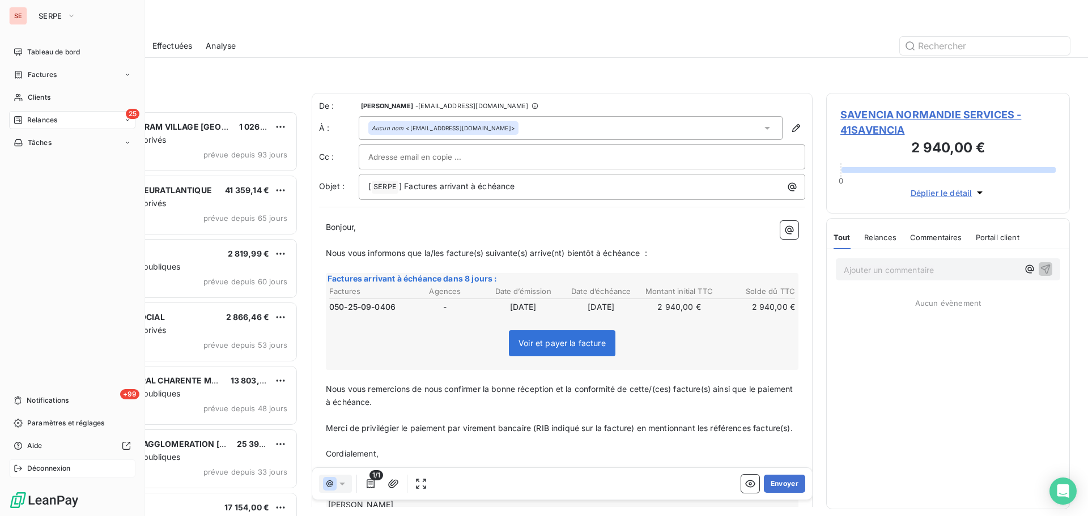
click at [50, 465] on span "Déconnexion" at bounding box center [49, 468] width 44 height 10
